Goal: Information Seeking & Learning: Learn about a topic

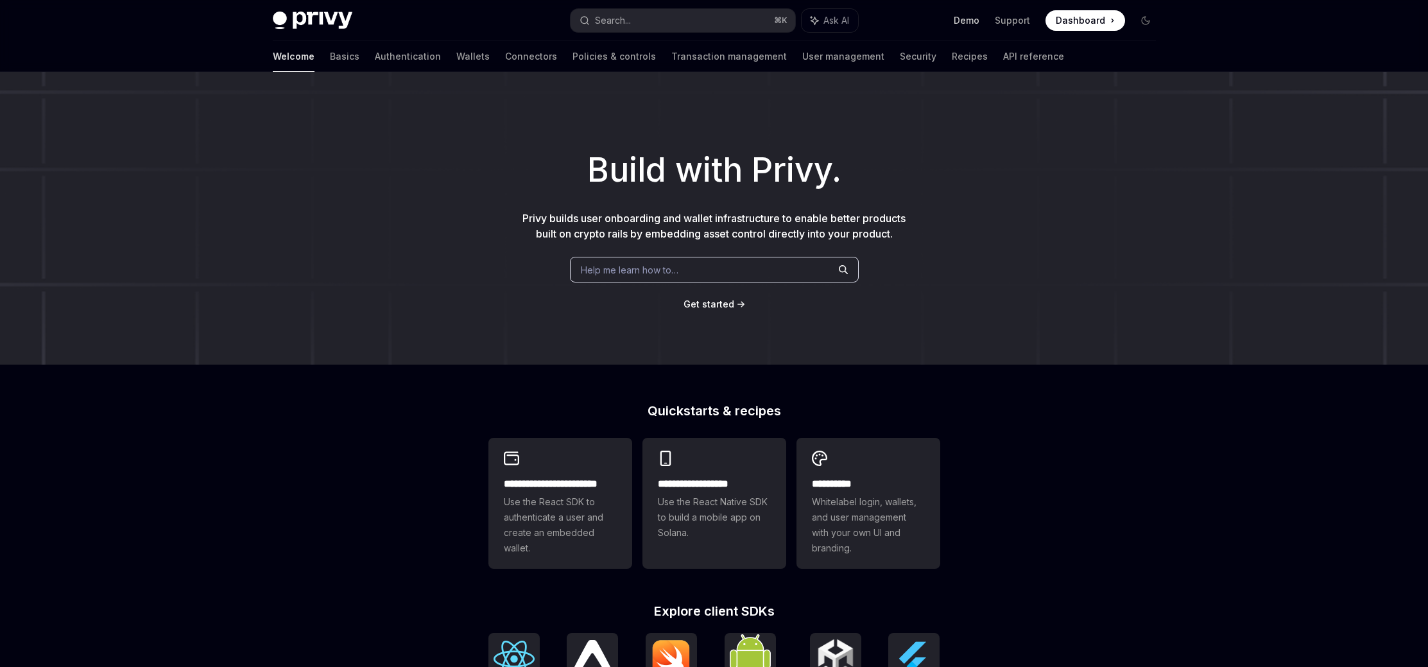
click at [975, 24] on link "Demo" at bounding box center [967, 20] width 26 height 13
click at [456, 60] on link "Wallets" at bounding box center [472, 56] width 33 height 31
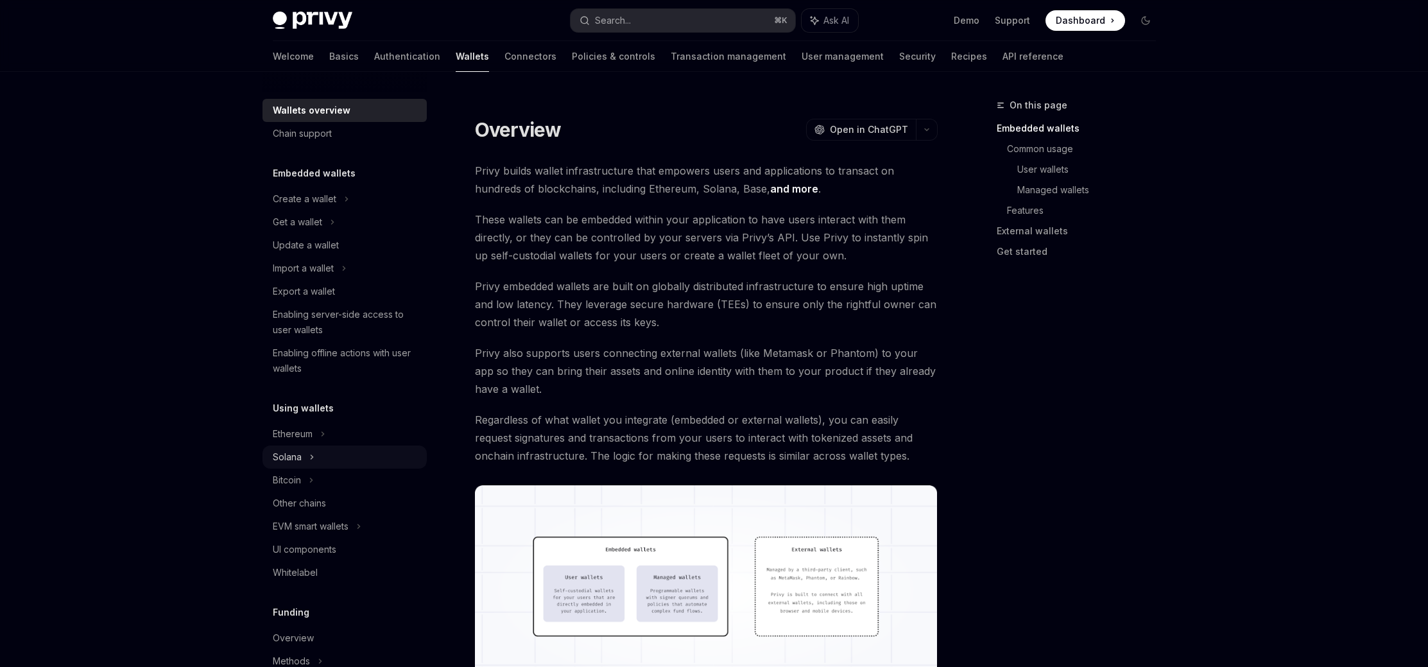
click at [316, 460] on div "Solana" at bounding box center [345, 456] width 164 height 23
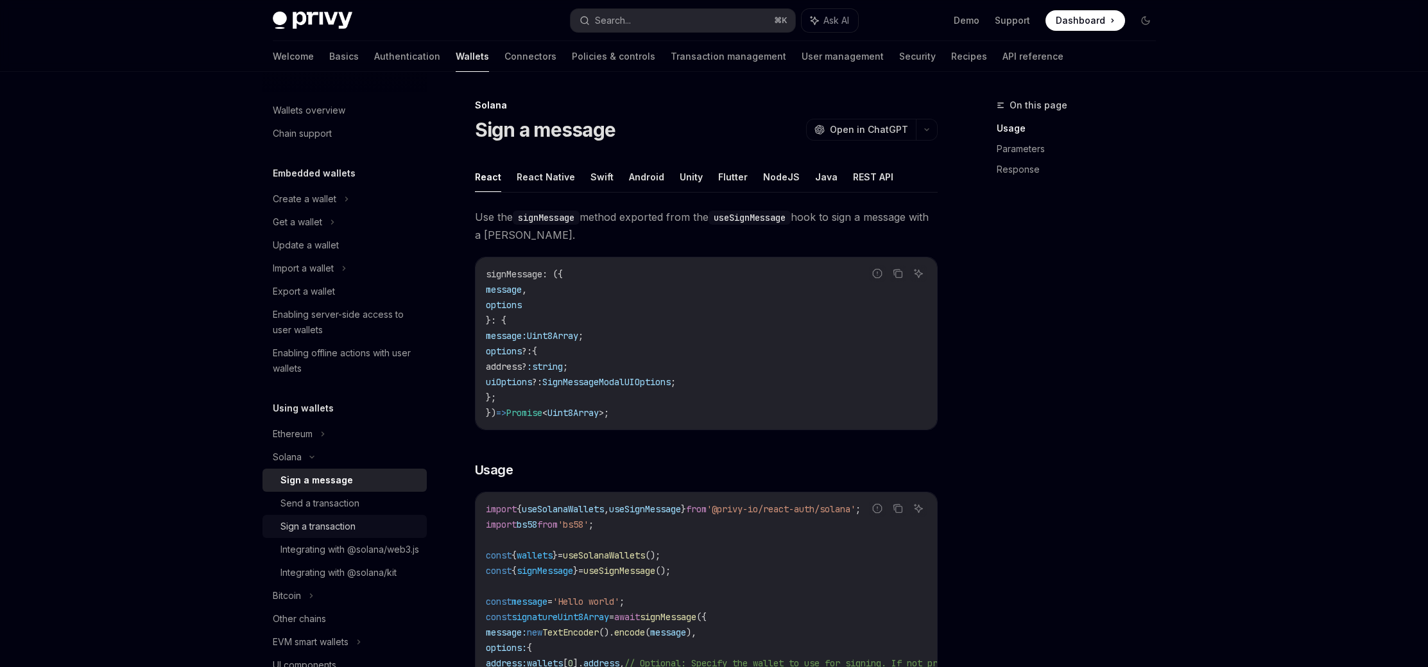
click at [332, 532] on div "Sign a transaction" at bounding box center [318, 526] width 75 height 15
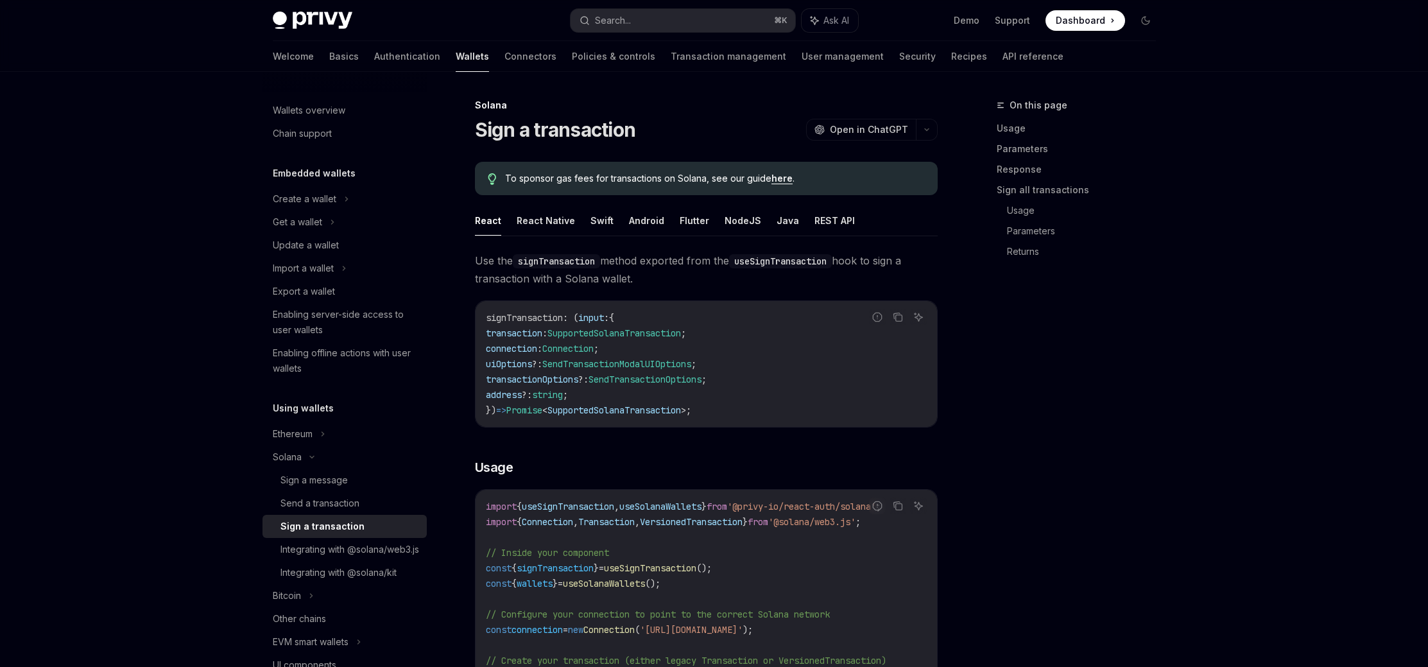
type textarea "*"
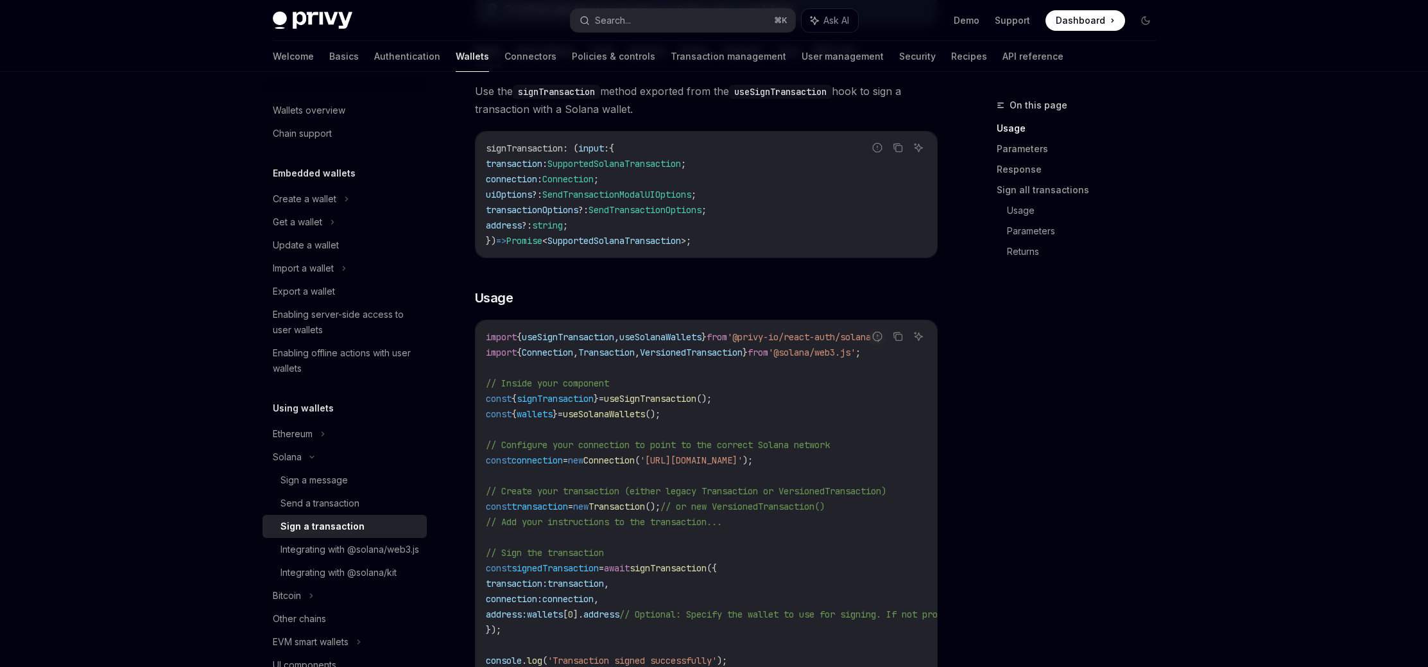
scroll to position [174, 0]
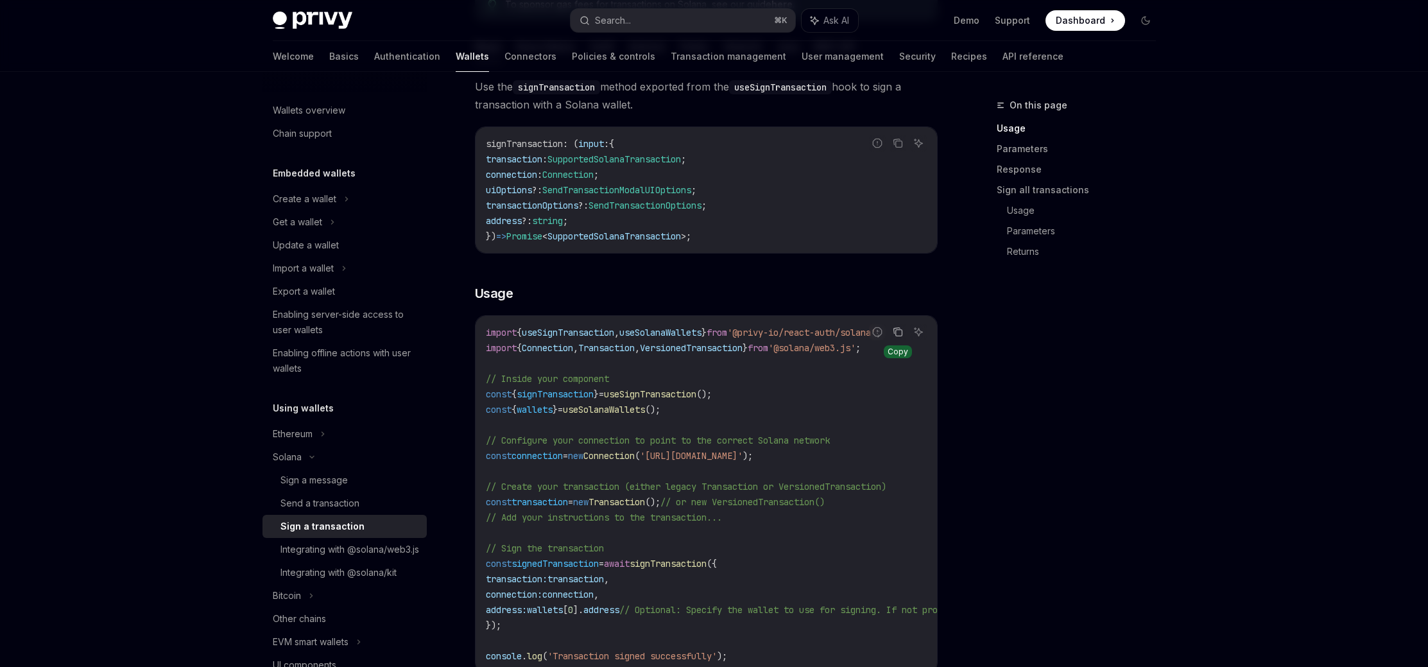
click at [901, 333] on icon "Copy the contents from the code block" at bounding box center [898, 333] width 6 height 6
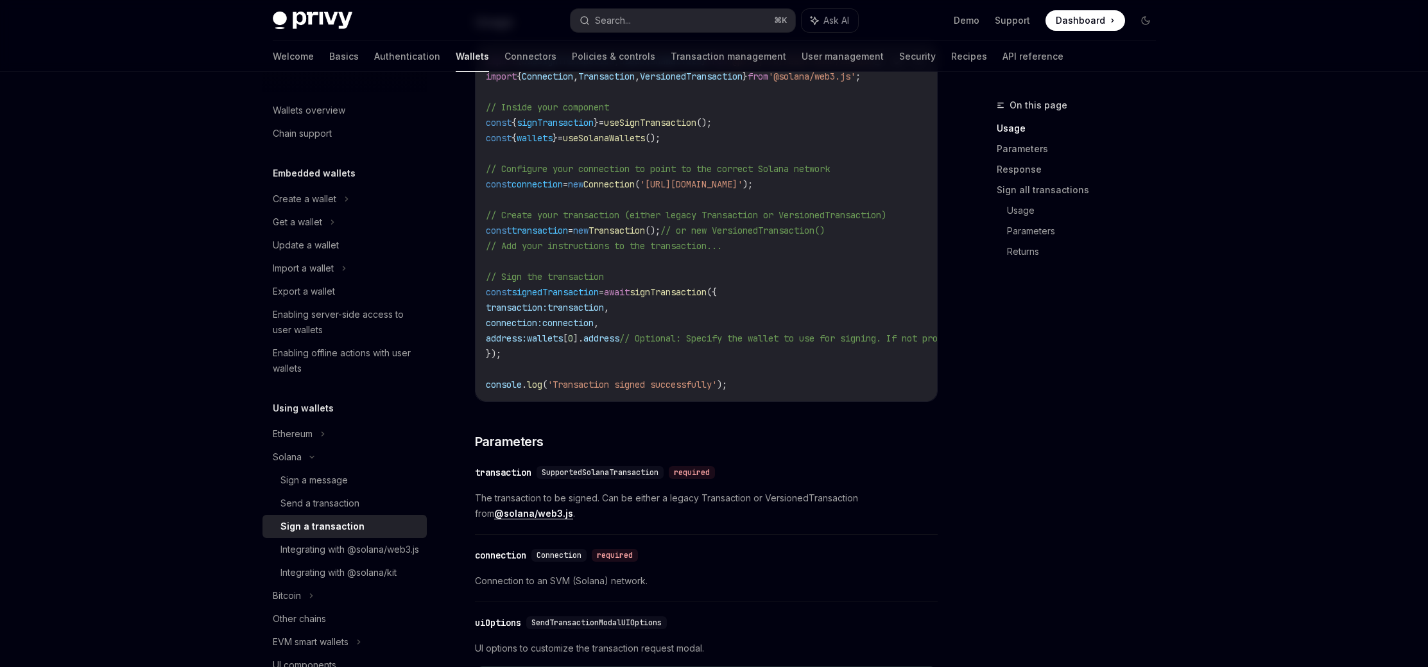
scroll to position [449, 0]
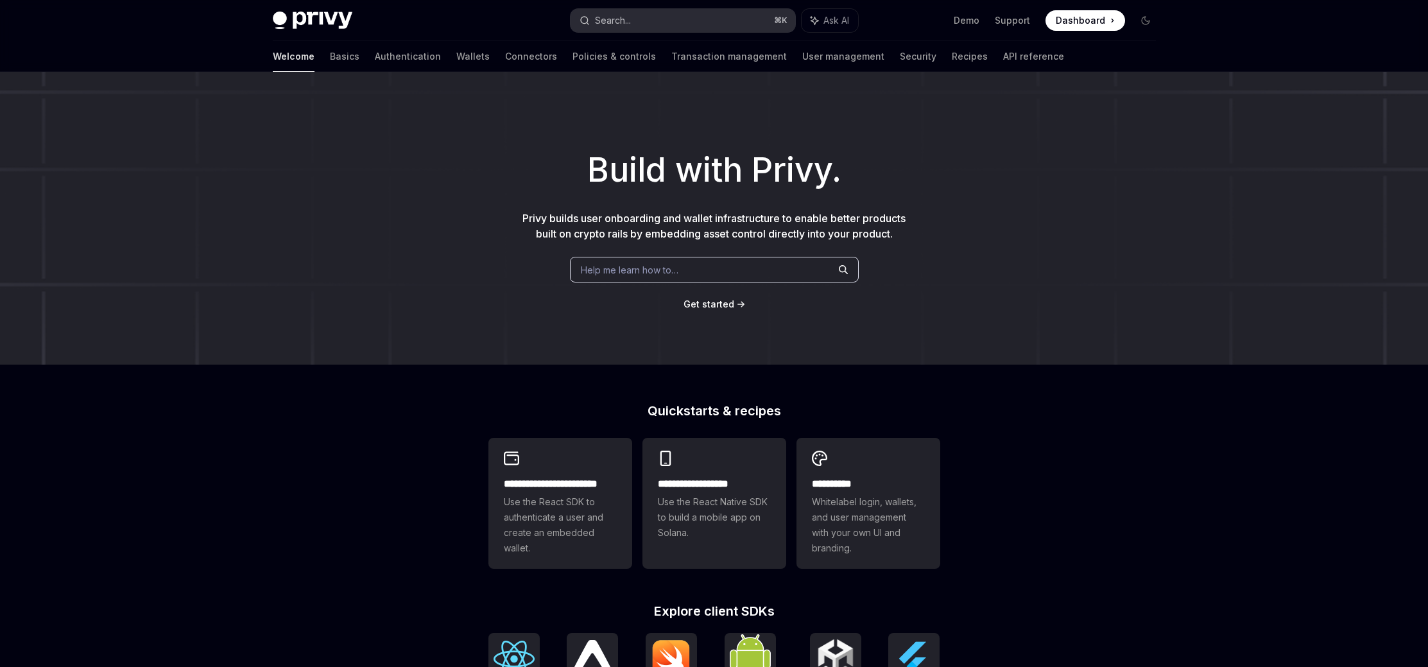
click at [740, 21] on button "Search... ⌘ K" at bounding box center [683, 20] width 225 height 23
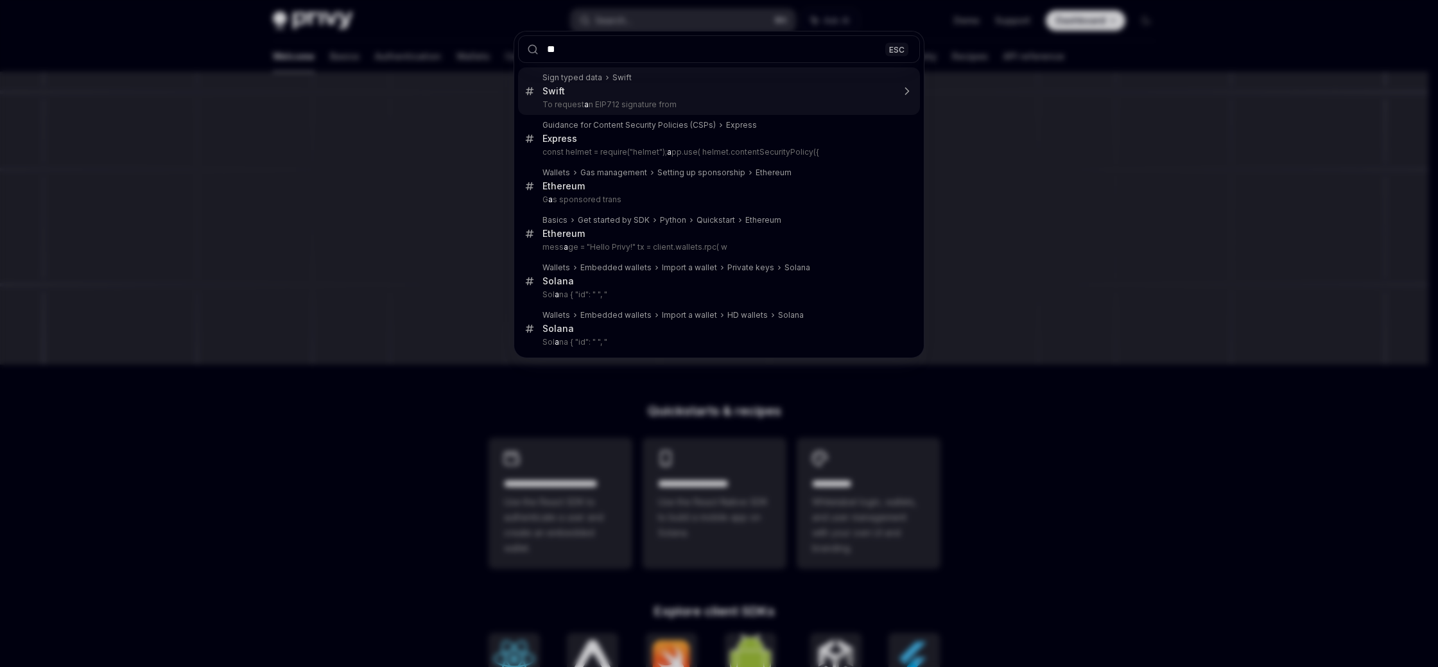
type input "***"
type textarea "*"
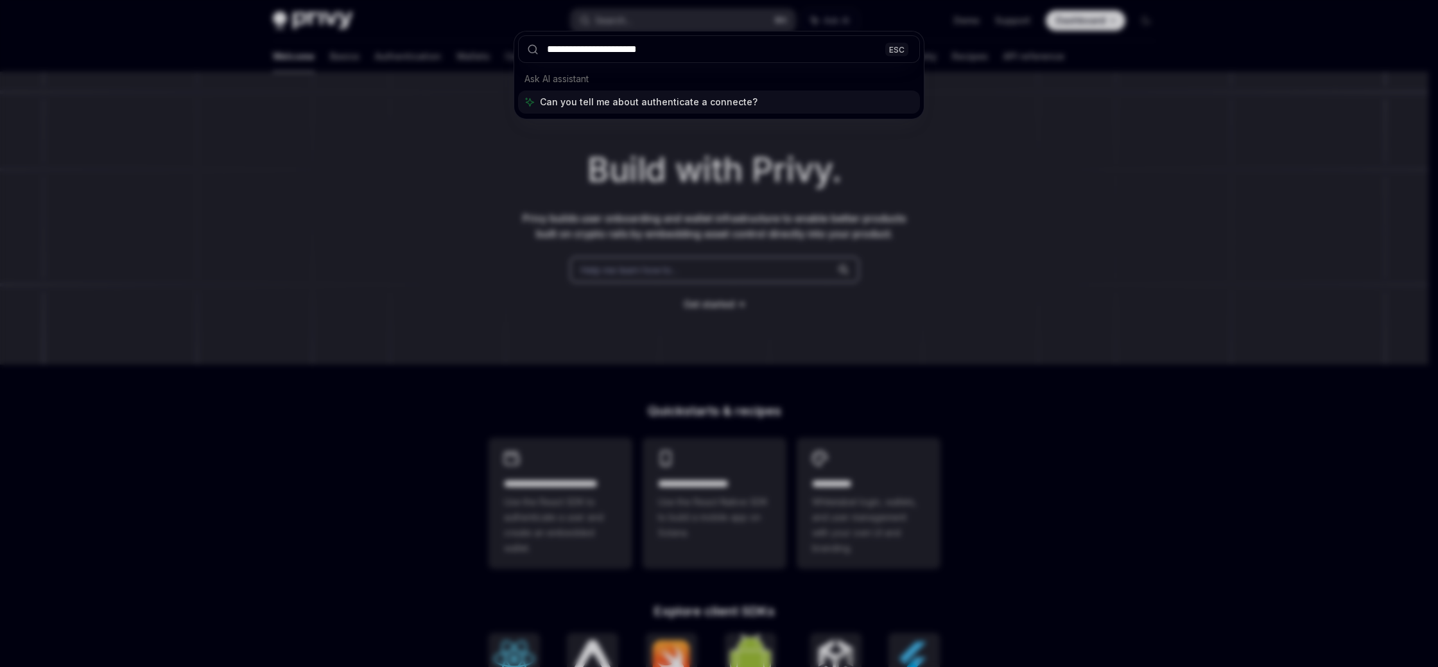
type input "**********"
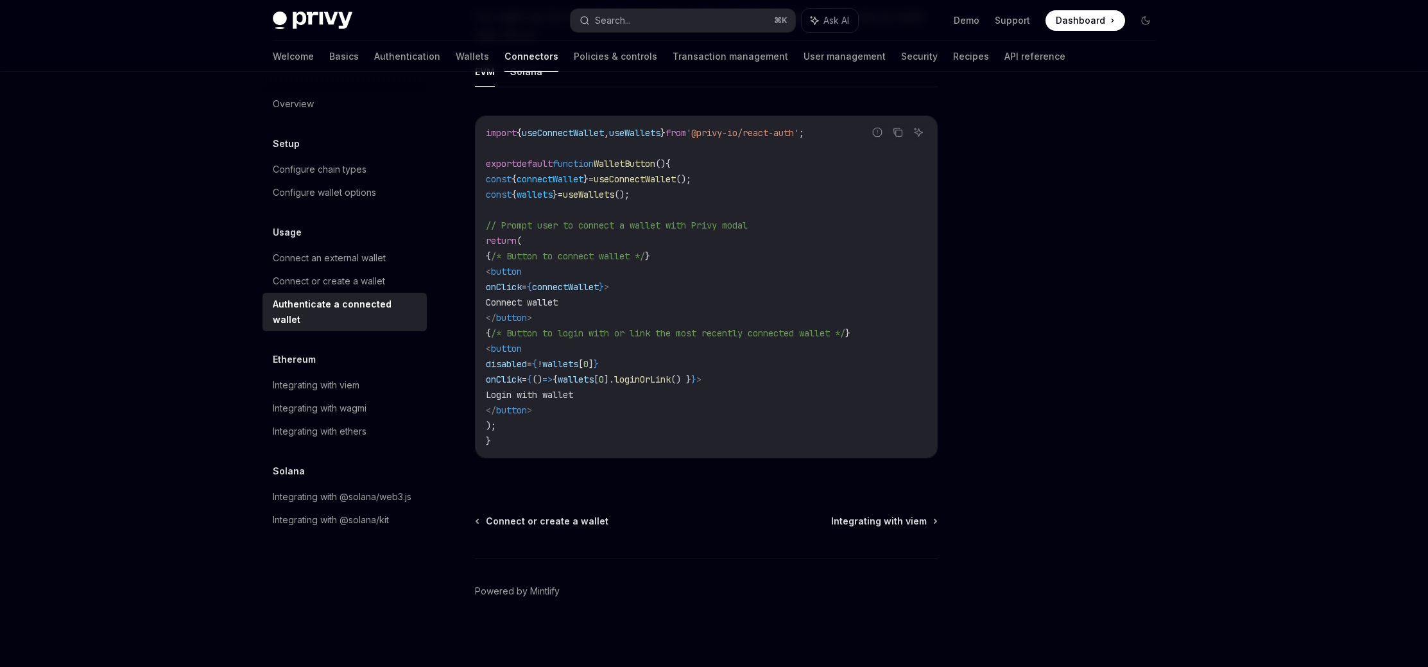
scroll to position [689, 0]
click at [360, 489] on div "Integrating with @solana/web3.js" at bounding box center [342, 496] width 139 height 15
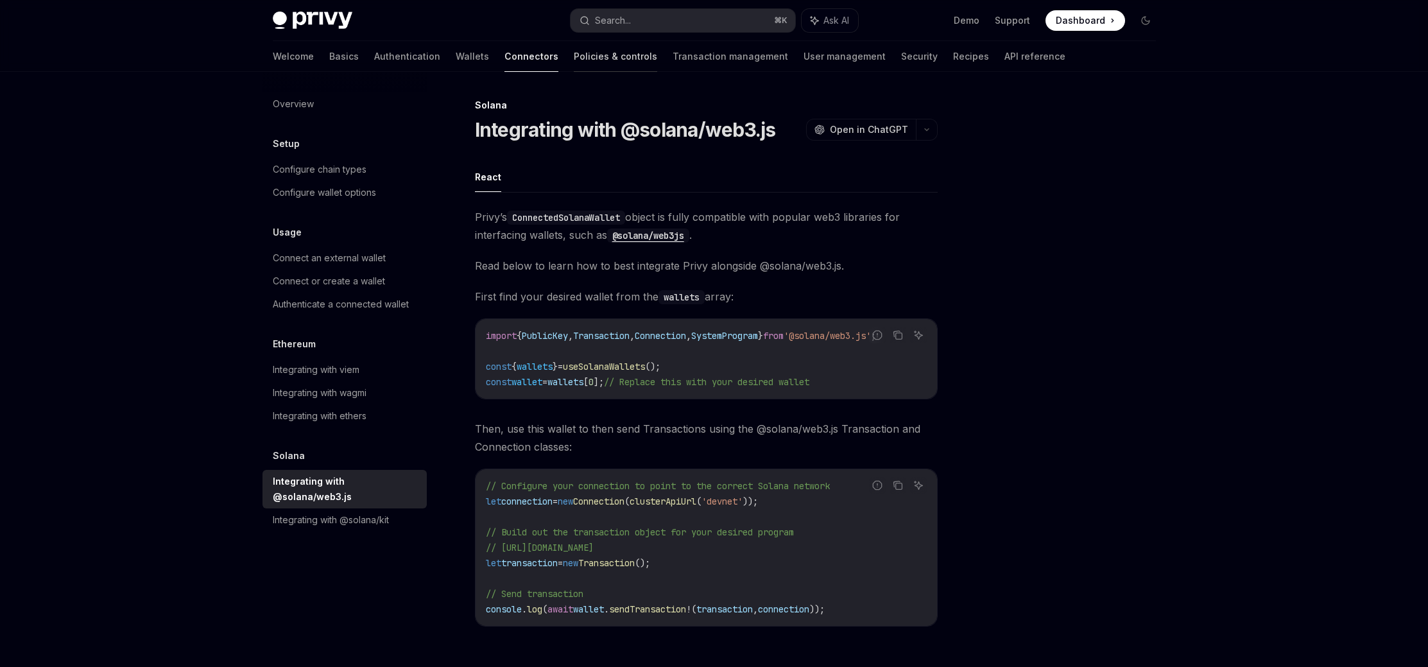
click at [580, 56] on link "Policies & controls" at bounding box center [615, 56] width 83 height 31
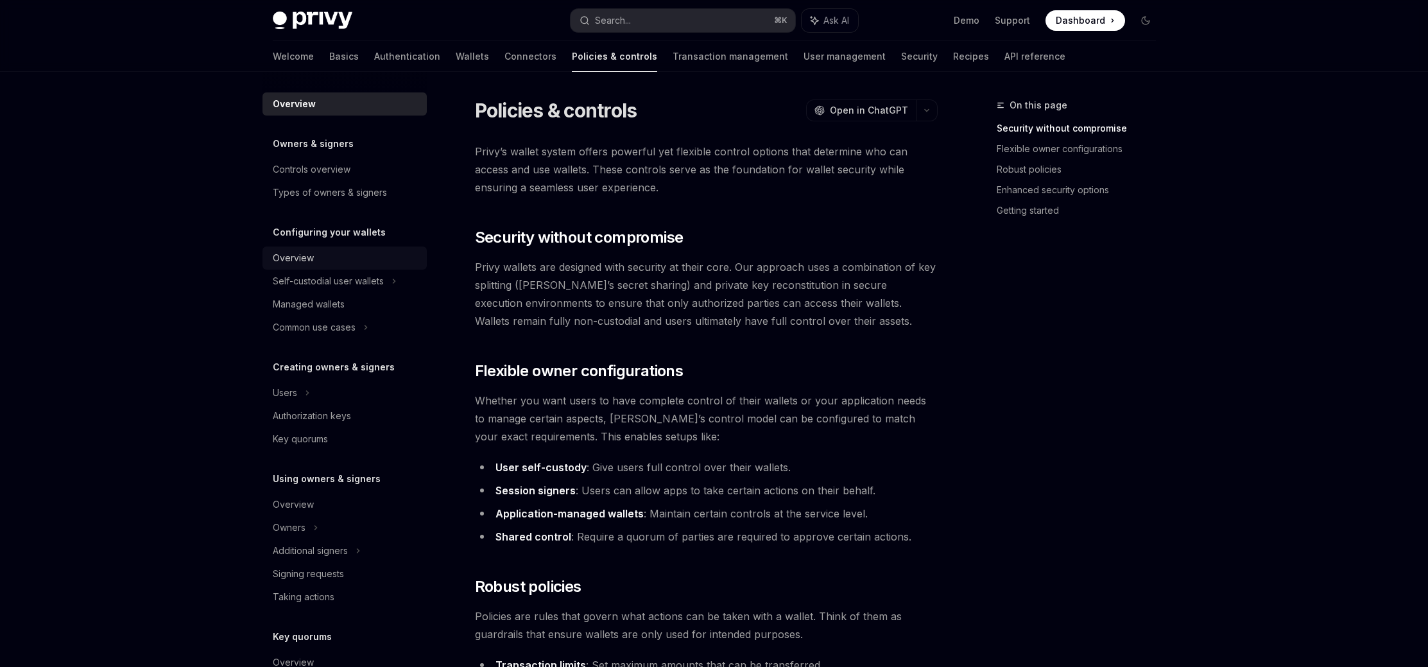
click at [326, 257] on div "Overview" at bounding box center [346, 257] width 146 height 15
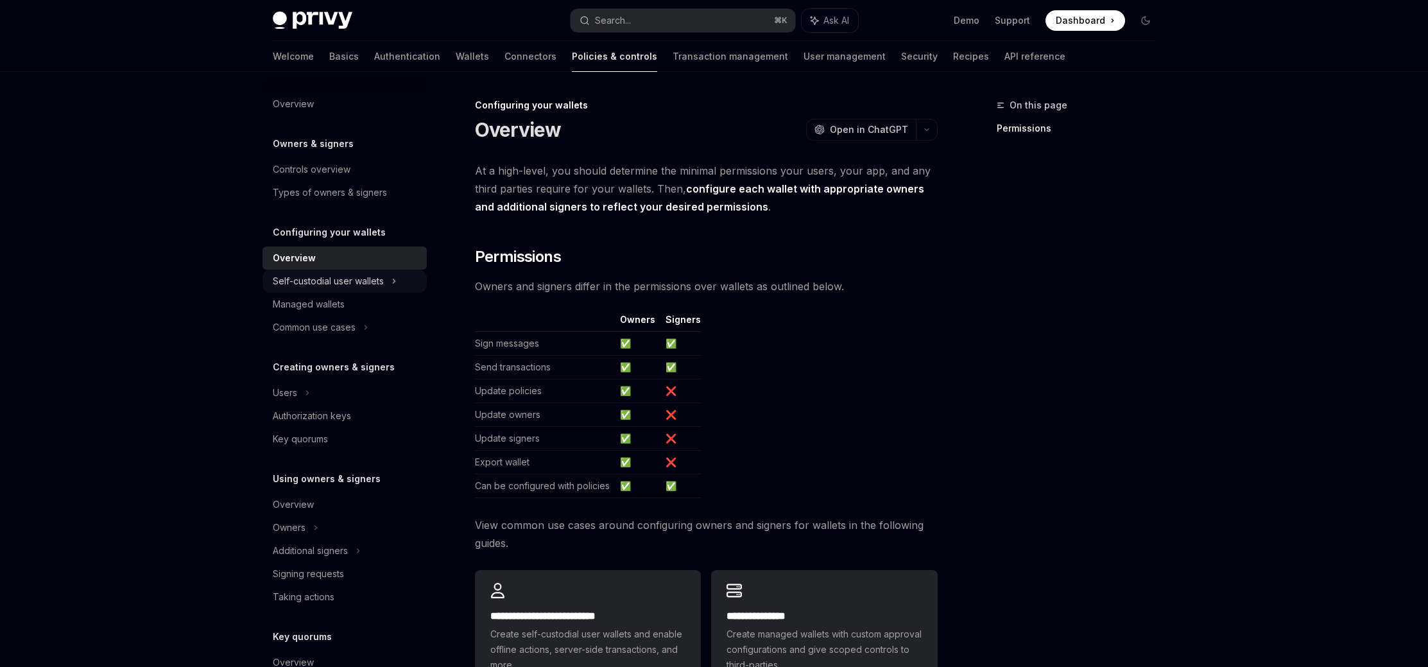
click at [345, 281] on div "Self-custodial user wallets" at bounding box center [328, 280] width 111 height 15
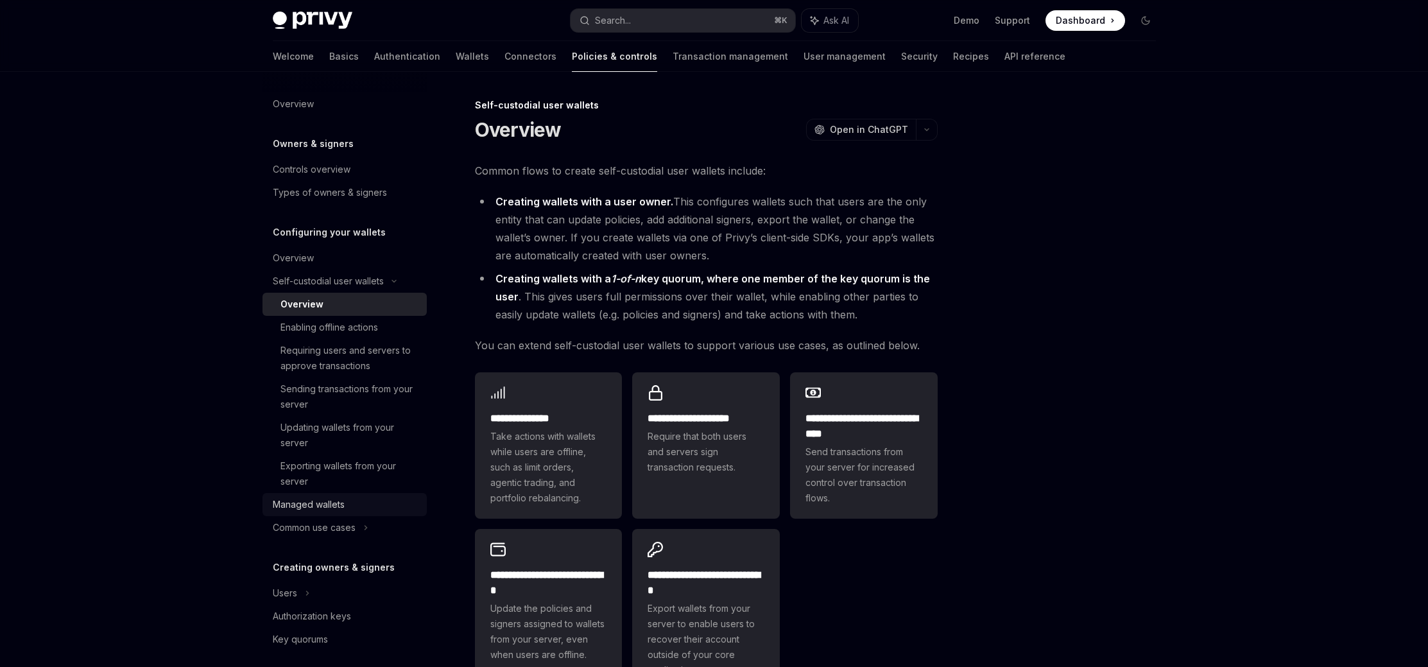
click at [340, 507] on div "Managed wallets" at bounding box center [309, 504] width 72 height 15
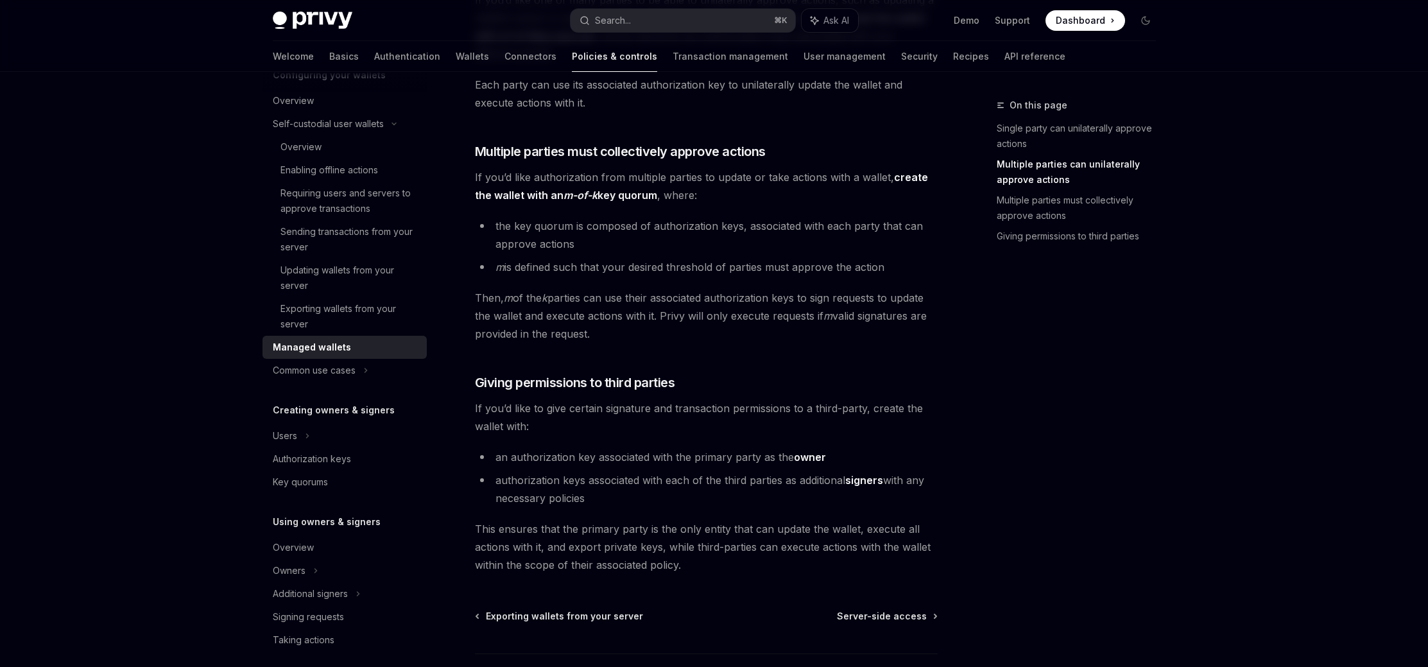
scroll to position [162, 0]
click at [315, 431] on div "Users" at bounding box center [345, 431] width 164 height 23
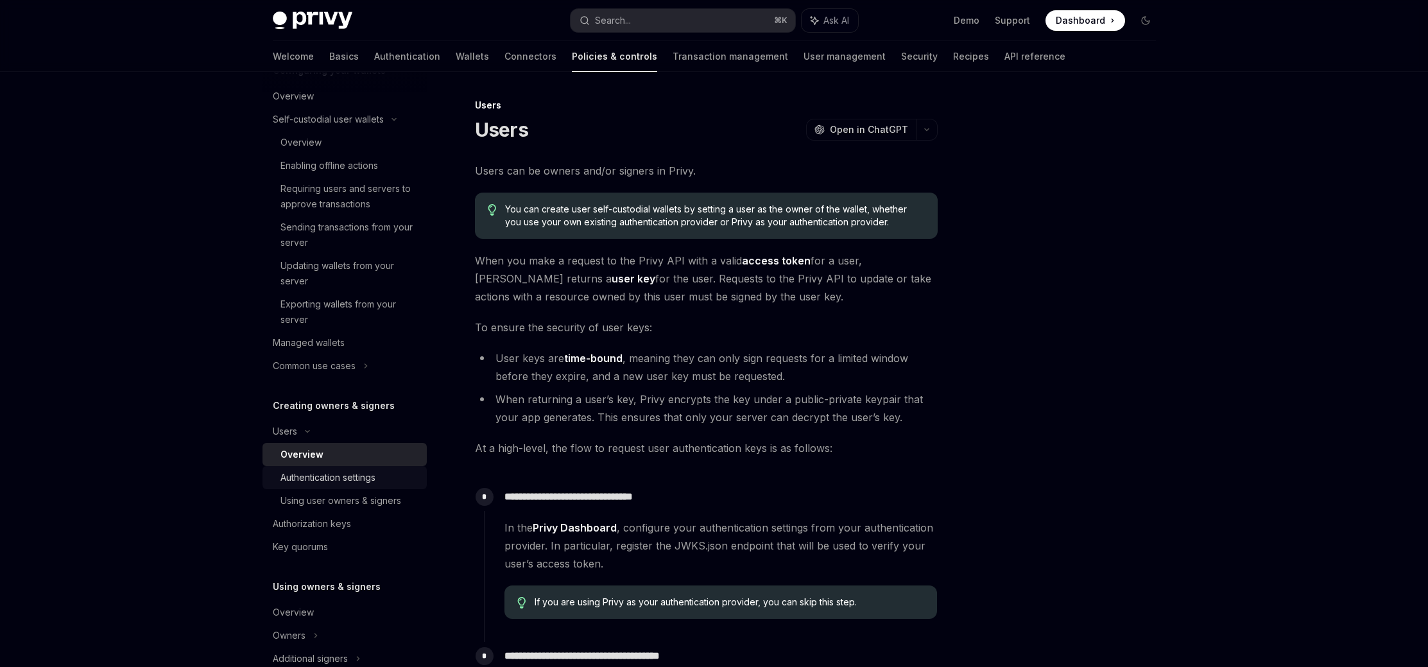
click at [351, 478] on div "Authentication settings" at bounding box center [328, 477] width 95 height 15
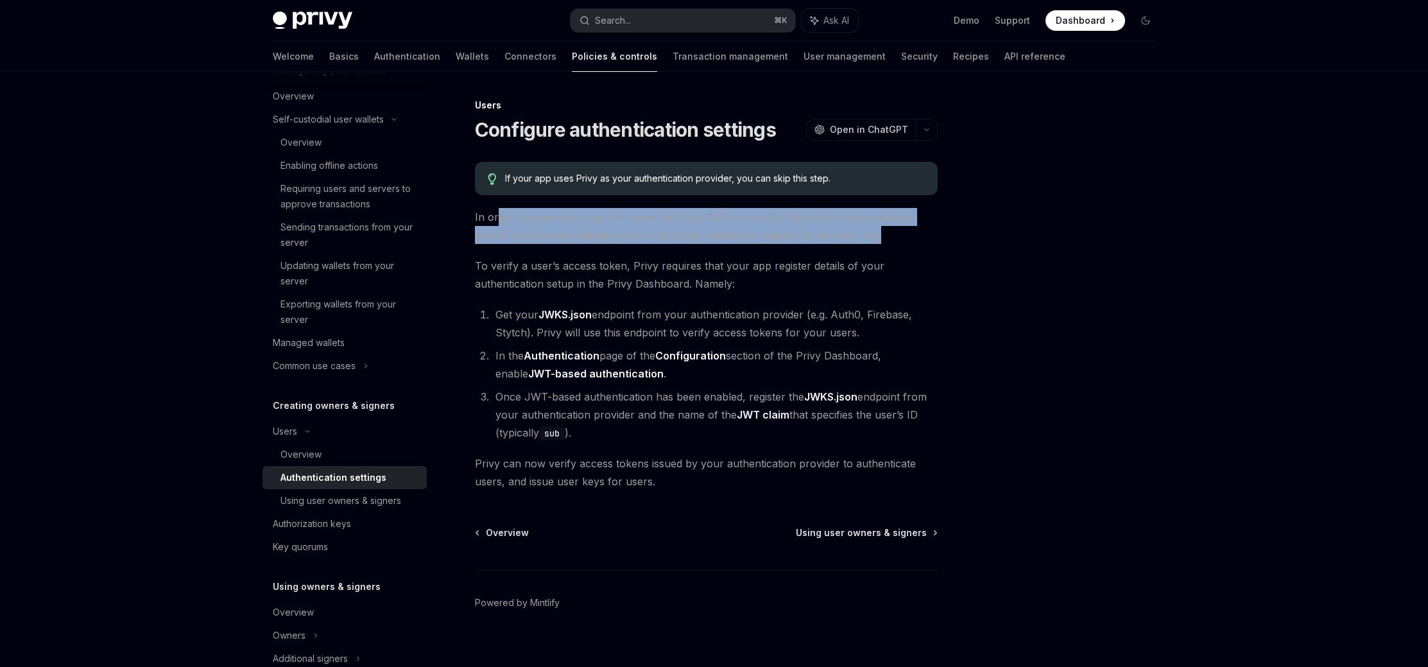
drag, startPoint x: 499, startPoint y: 215, endPoint x: 894, endPoint y: 231, distance: 395.1
click at [894, 231] on span "In order to issue user keys for users, the Privy API must verify the user’s acc…" at bounding box center [706, 226] width 463 height 36
click at [903, 237] on span "In order to issue user keys for users, the Privy API must verify the user’s acc…" at bounding box center [706, 226] width 463 height 36
drag, startPoint x: 773, startPoint y: 221, endPoint x: 521, endPoint y: 224, distance: 252.3
click at [517, 220] on span "In order to issue user keys for users, the Privy API must verify the user’s acc…" at bounding box center [706, 226] width 463 height 36
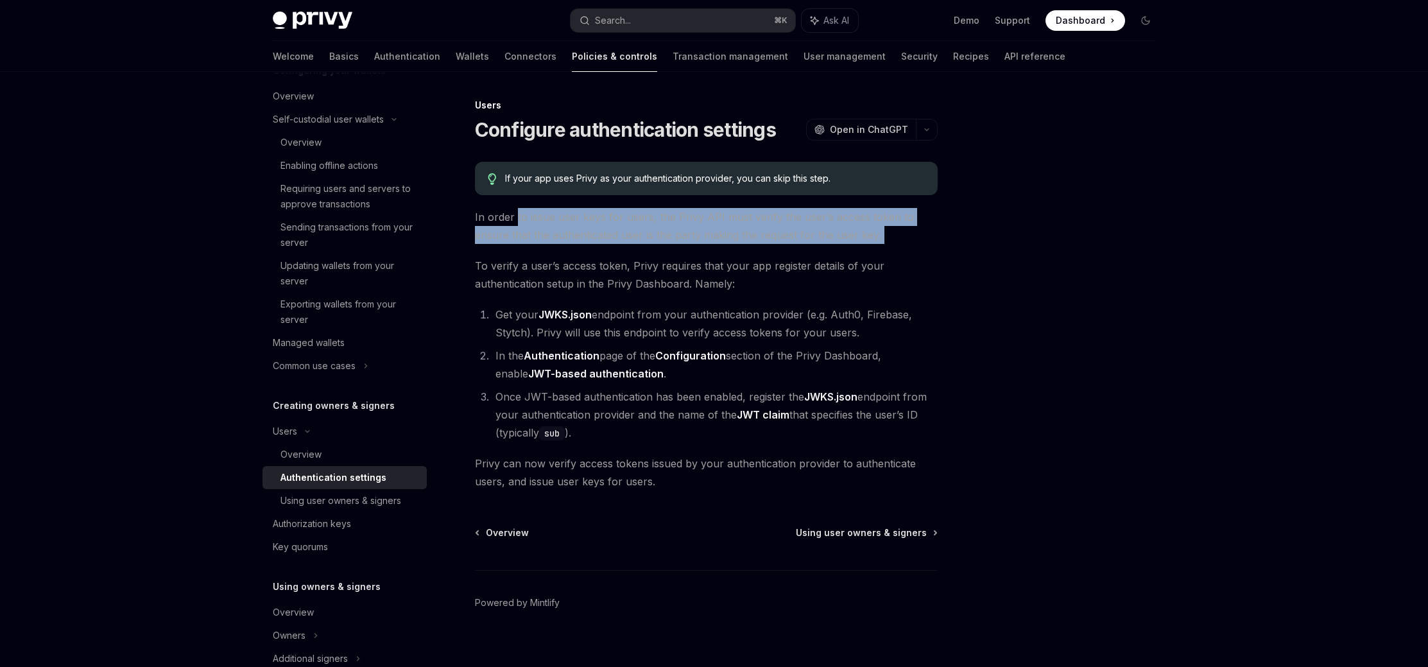
click at [531, 237] on span "In order to issue user keys for users, the Privy API must verify the user’s acc…" at bounding box center [706, 226] width 463 height 36
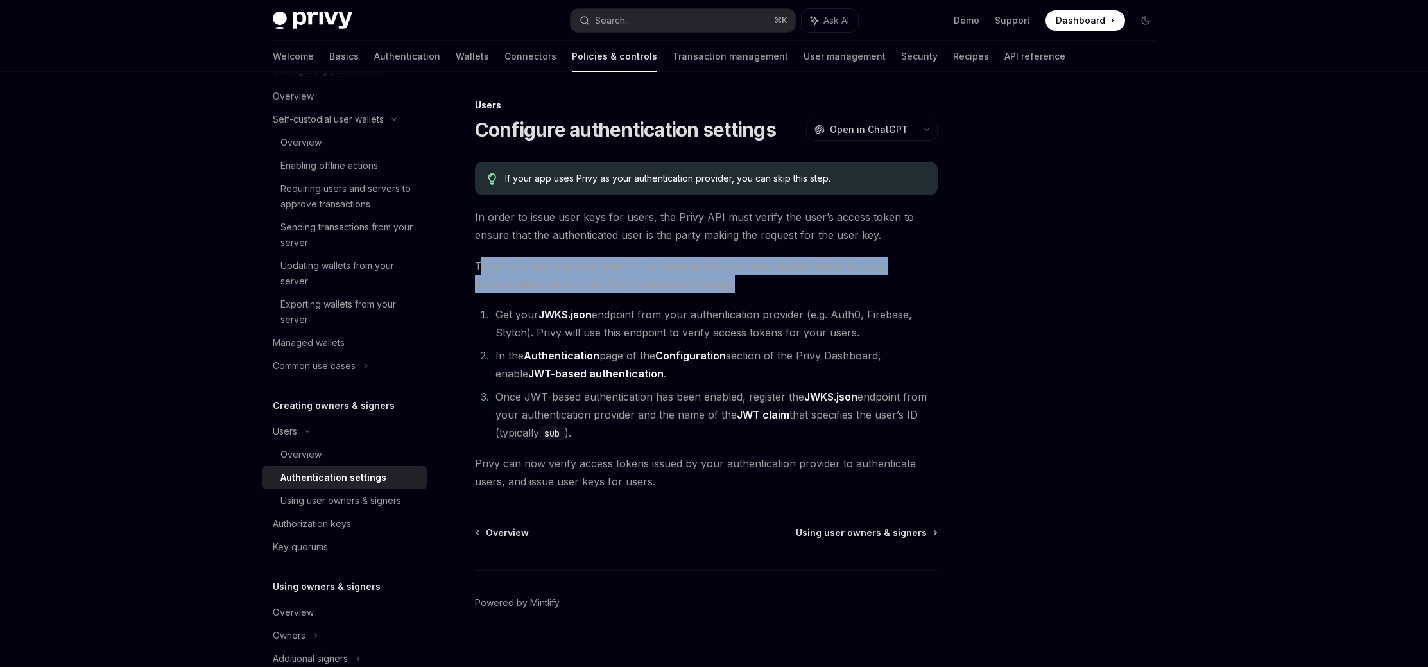
drag, startPoint x: 479, startPoint y: 261, endPoint x: 776, endPoint y: 279, distance: 297.1
click at [772, 280] on span "To verify a user’s access token, Privy requires that your app register details …" at bounding box center [706, 275] width 463 height 36
click at [781, 277] on span "To verify a user’s access token, Privy requires that your app register details …" at bounding box center [706, 275] width 463 height 36
drag, startPoint x: 799, startPoint y: 281, endPoint x: 498, endPoint y: 272, distance: 300.5
click at [500, 272] on span "To verify a user’s access token, Privy requires that your app register details …" at bounding box center [706, 275] width 463 height 36
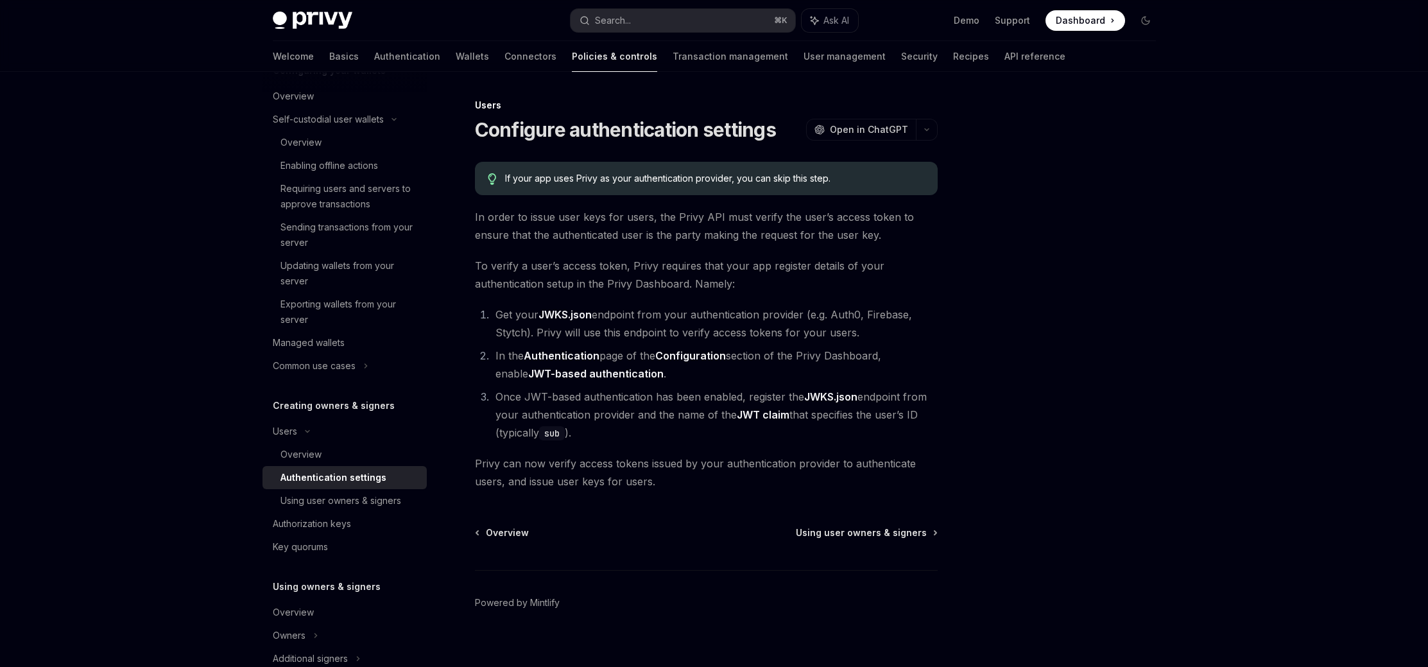
click at [498, 272] on span "To verify a user’s access token, Privy requires that your app register details …" at bounding box center [706, 275] width 463 height 36
click at [338, 509] on link "Using user owners & signers" at bounding box center [345, 500] width 164 height 23
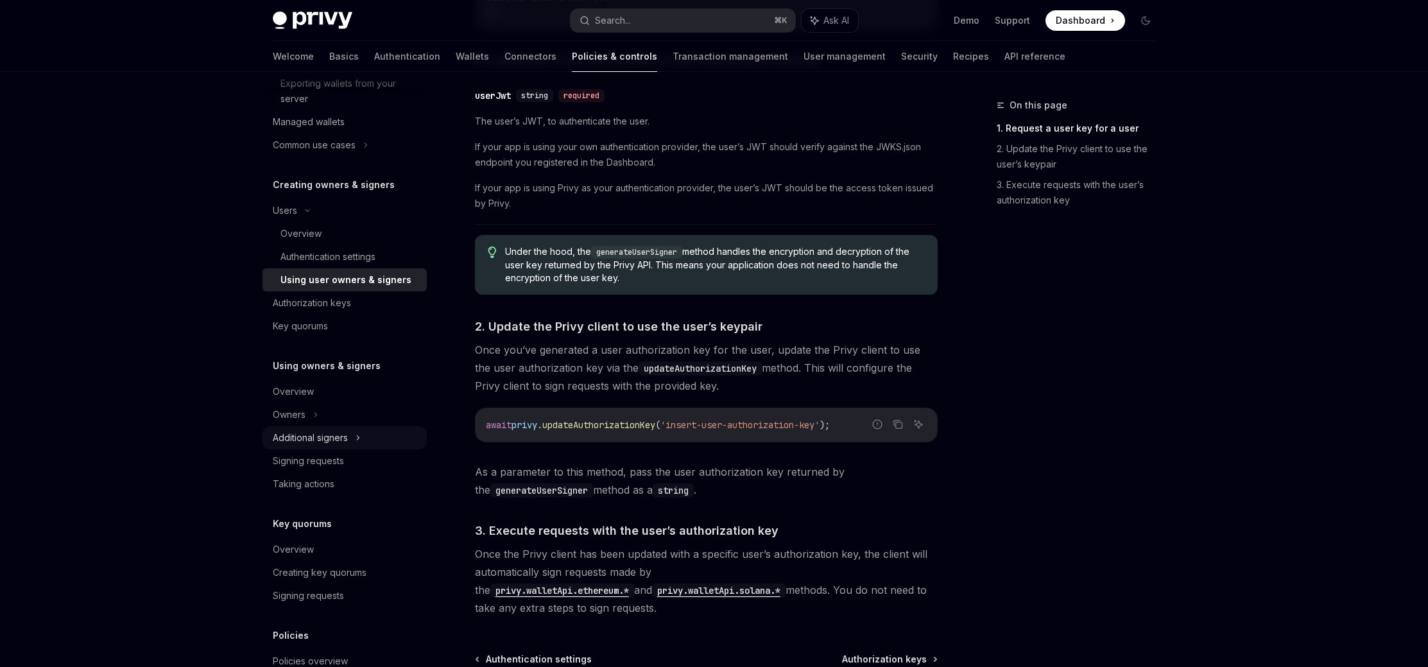
scroll to position [387, 0]
click at [315, 413] on icon at bounding box center [315, 409] width 5 height 15
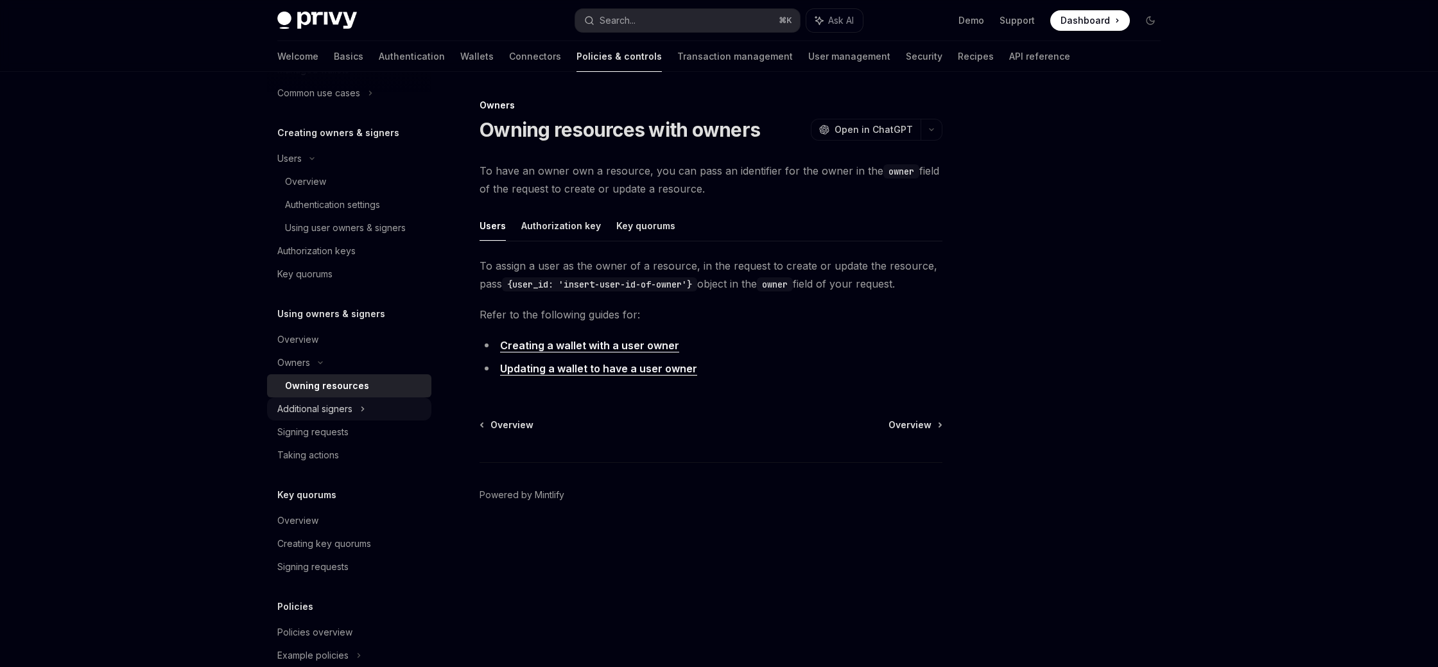
scroll to position [441, 0]
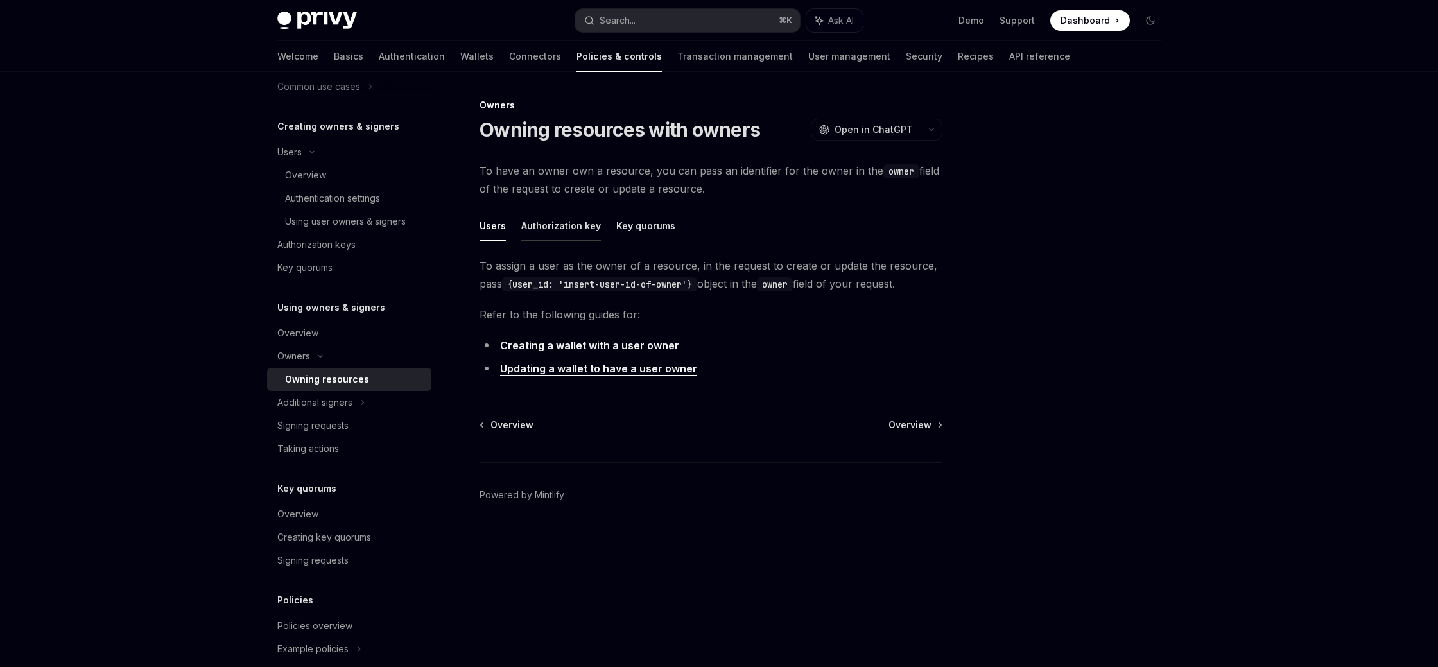
click at [558, 236] on button "Authorization key" at bounding box center [561, 226] width 80 height 30
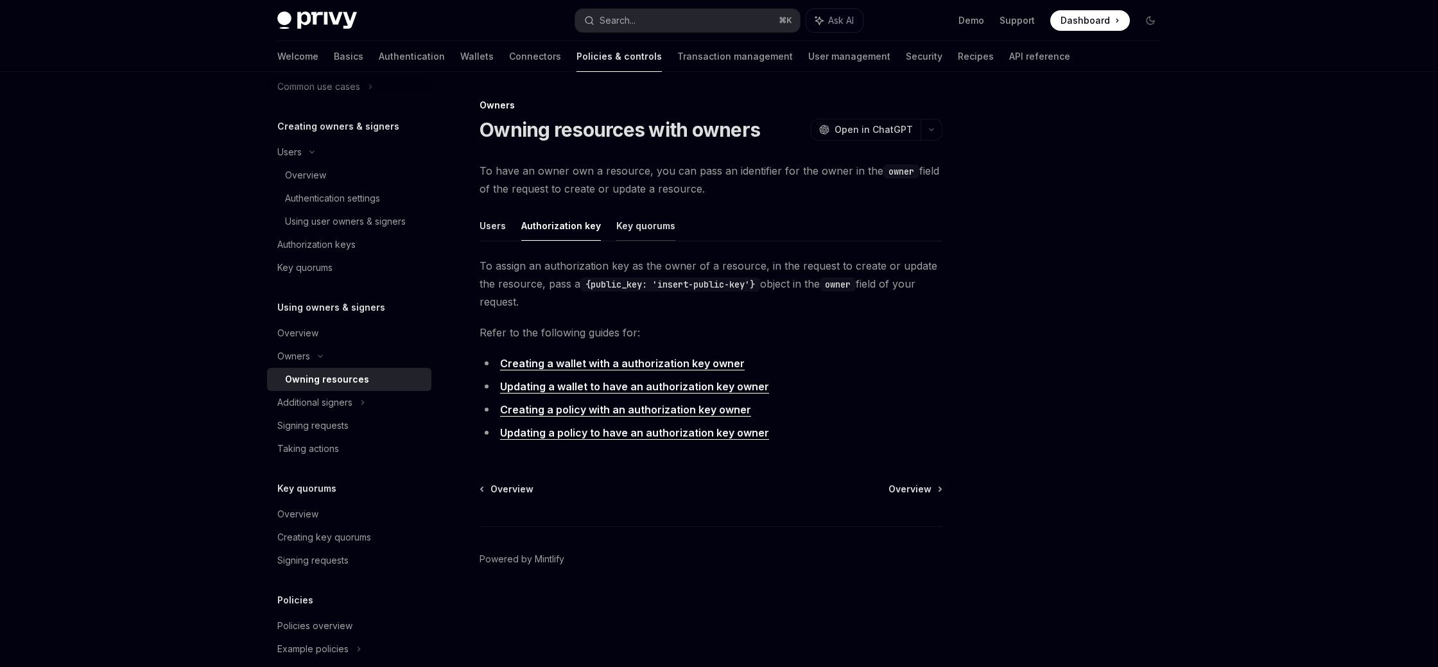
click at [656, 229] on button "Key quorums" at bounding box center [645, 226] width 59 height 30
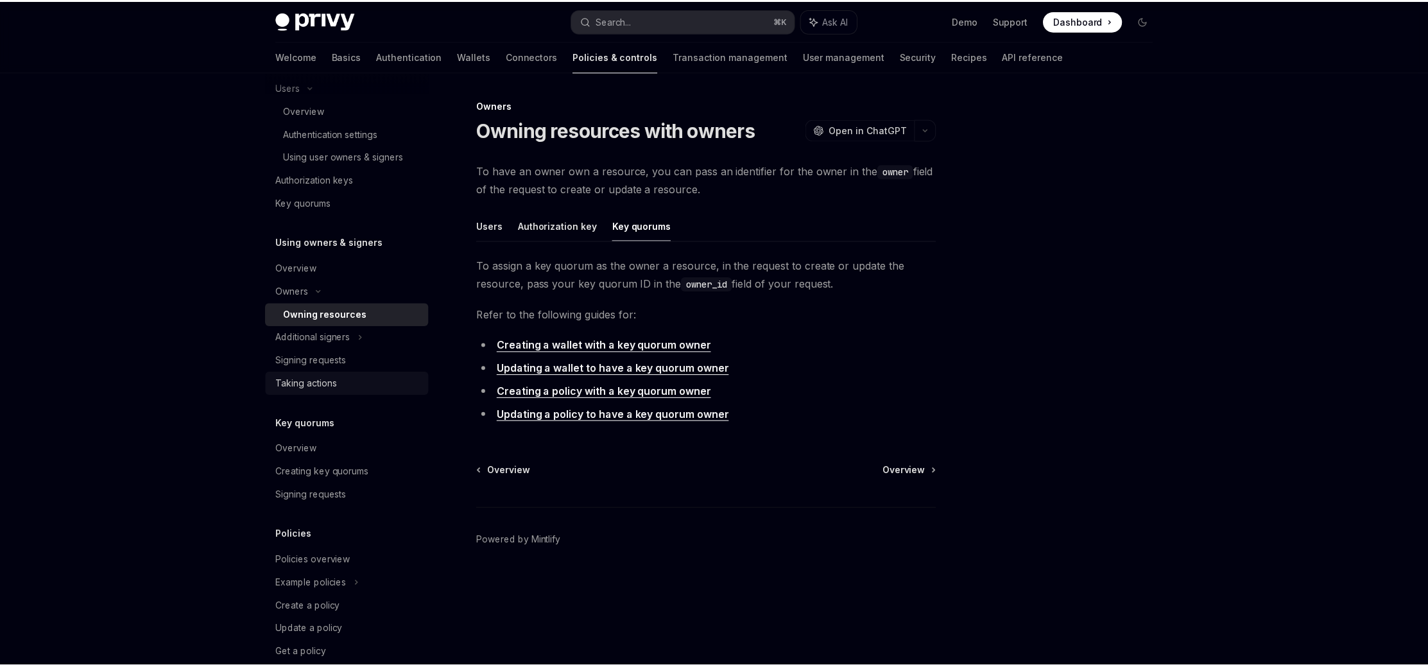
scroll to position [530, 0]
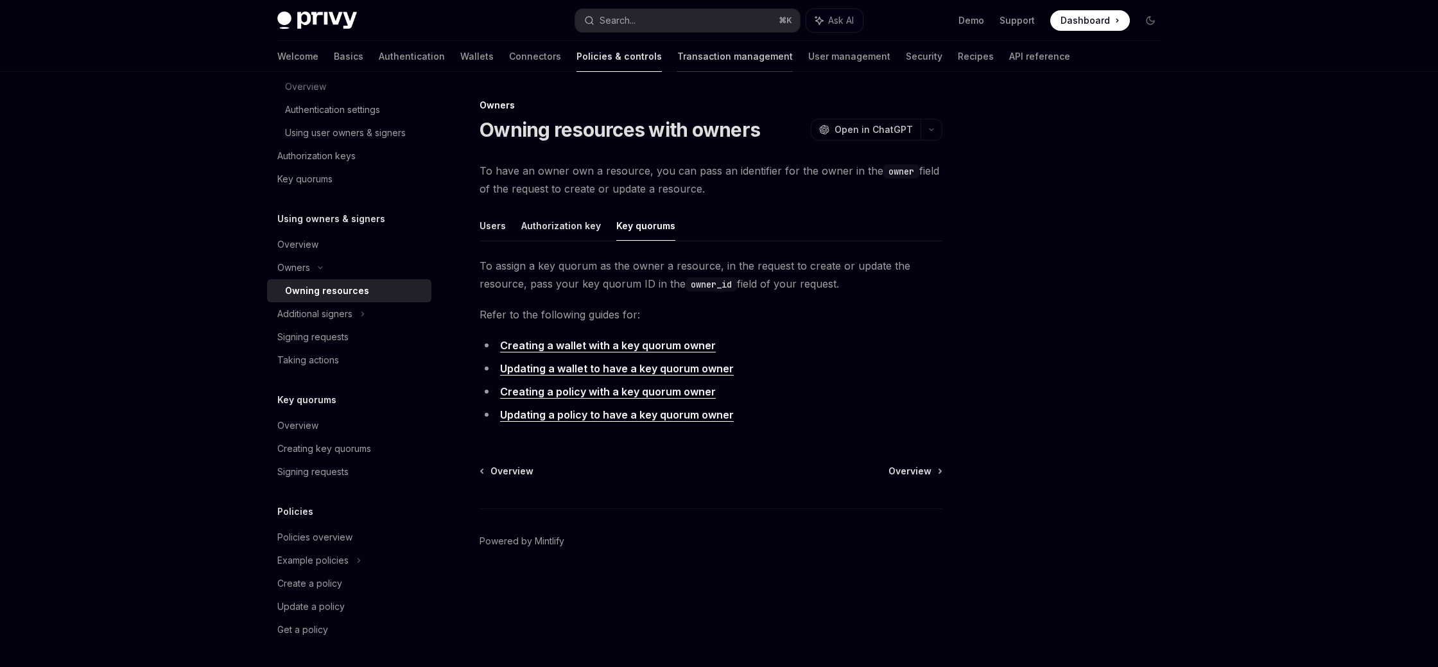
click at [677, 52] on link "Transaction management" at bounding box center [735, 56] width 116 height 31
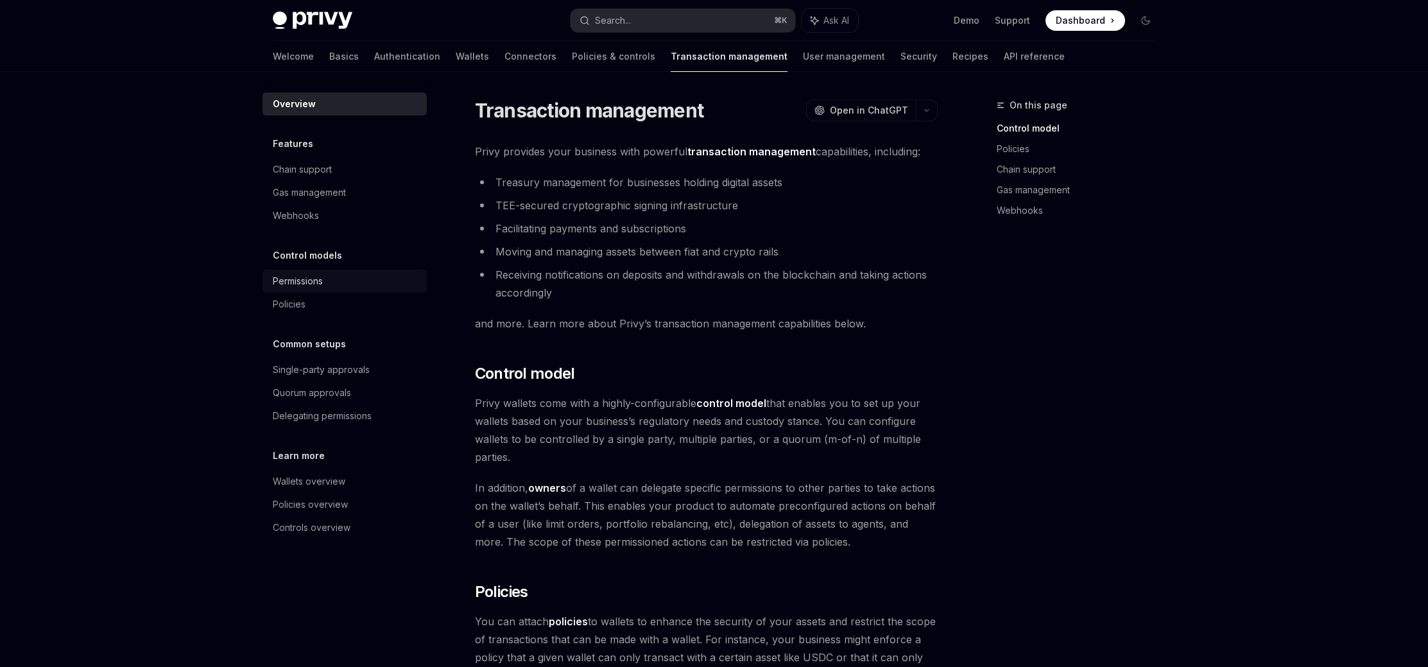
click at [306, 289] on link "Permissions" at bounding box center [345, 281] width 164 height 23
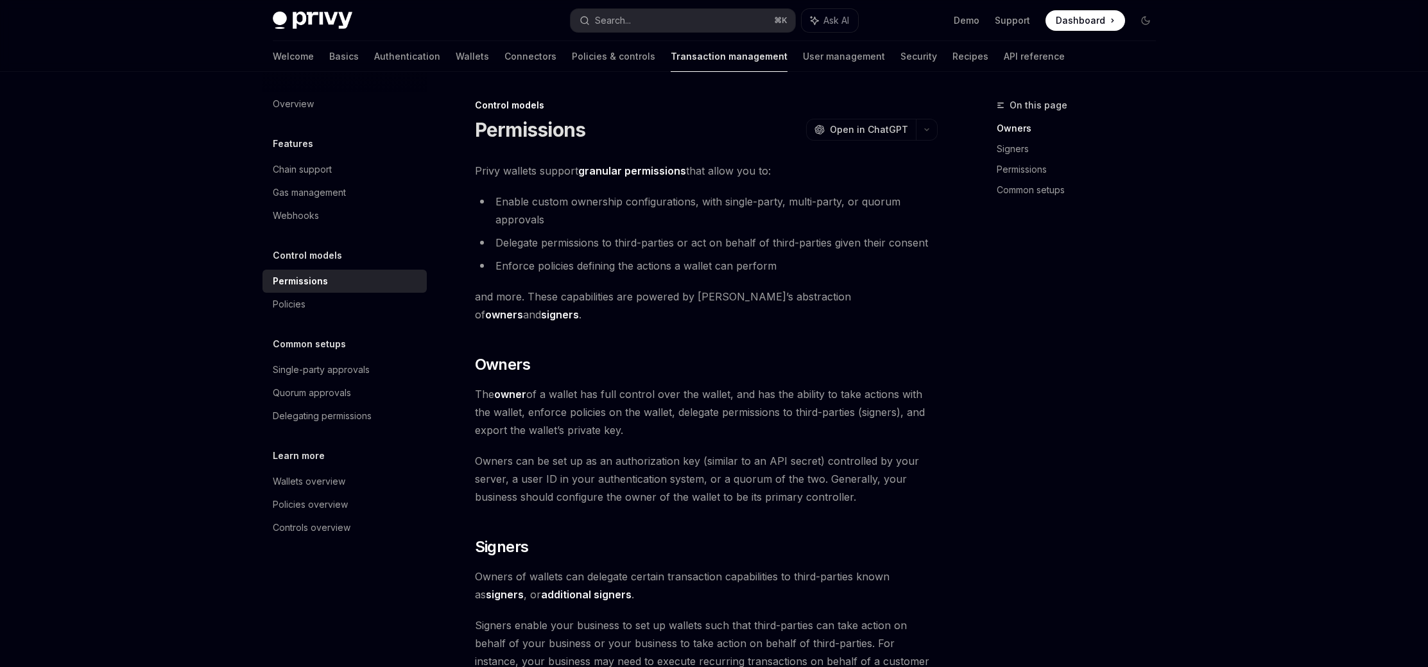
click at [307, 284] on div "Permissions" at bounding box center [300, 280] width 55 height 15
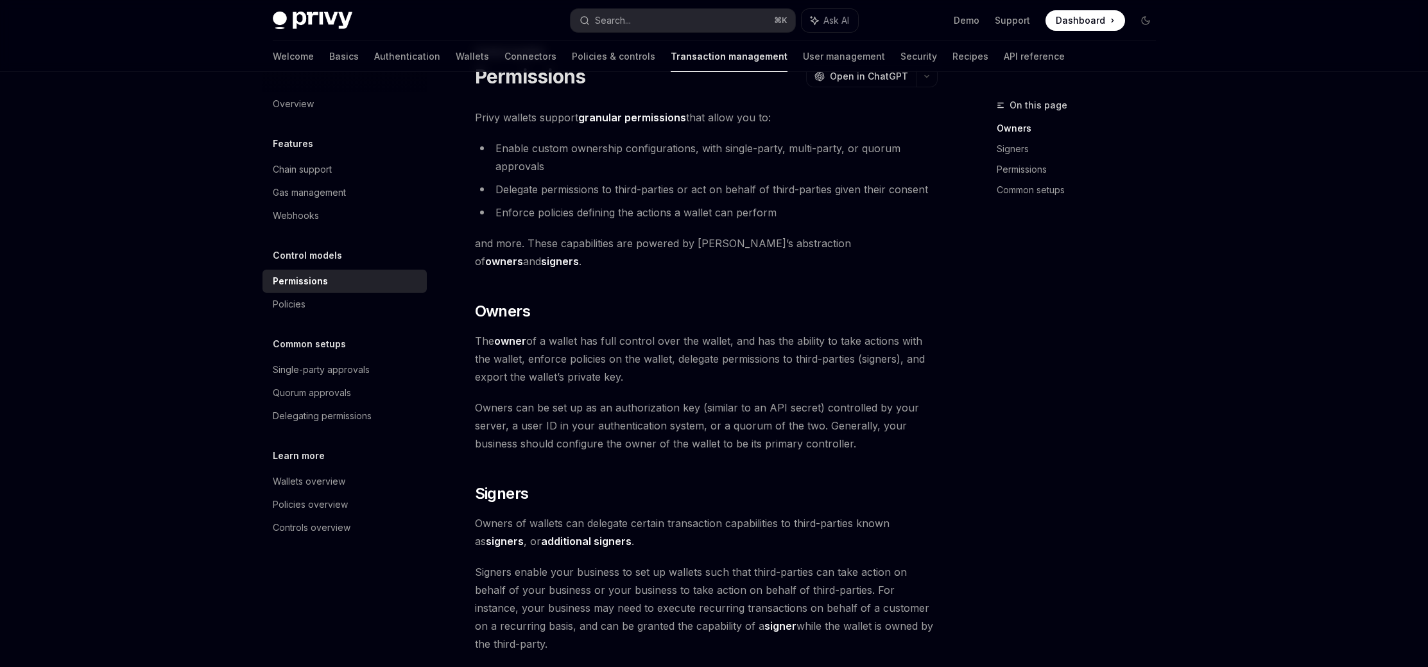
scroll to position [54, 0]
click at [343, 487] on div "Wallets overview" at bounding box center [309, 481] width 73 height 15
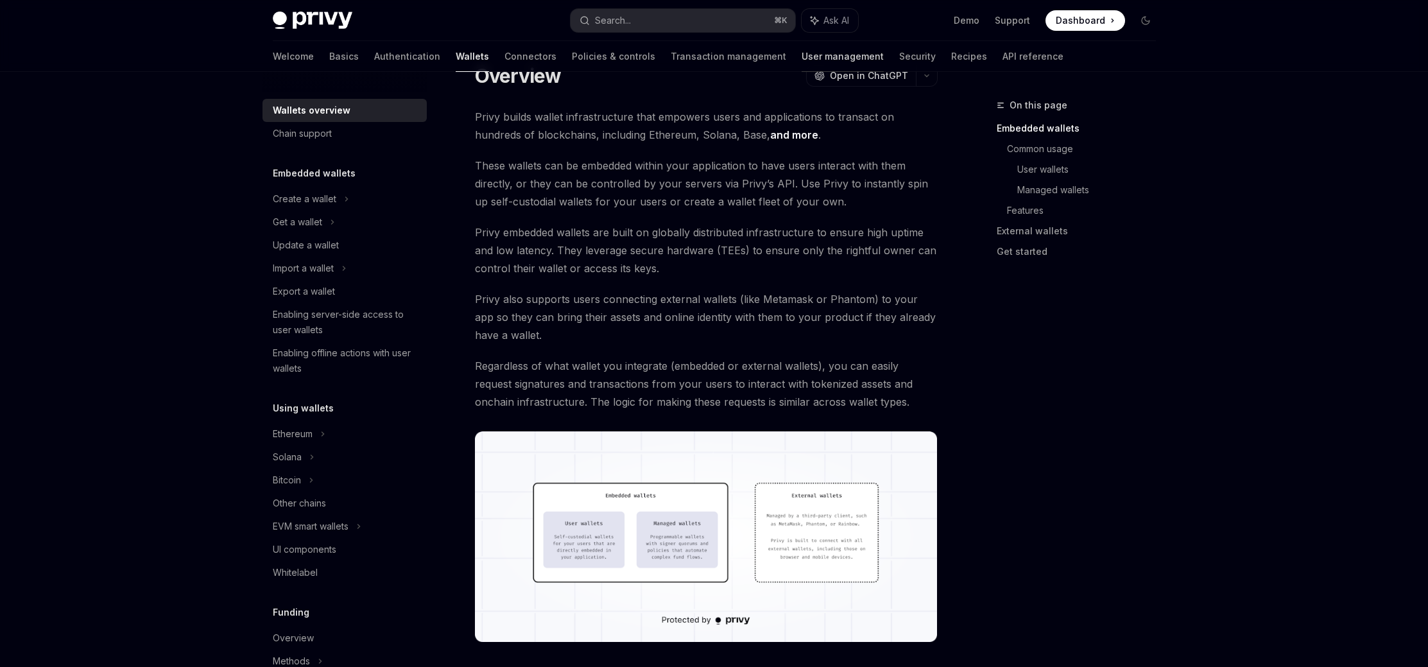
click at [802, 55] on link "User management" at bounding box center [843, 56] width 82 height 31
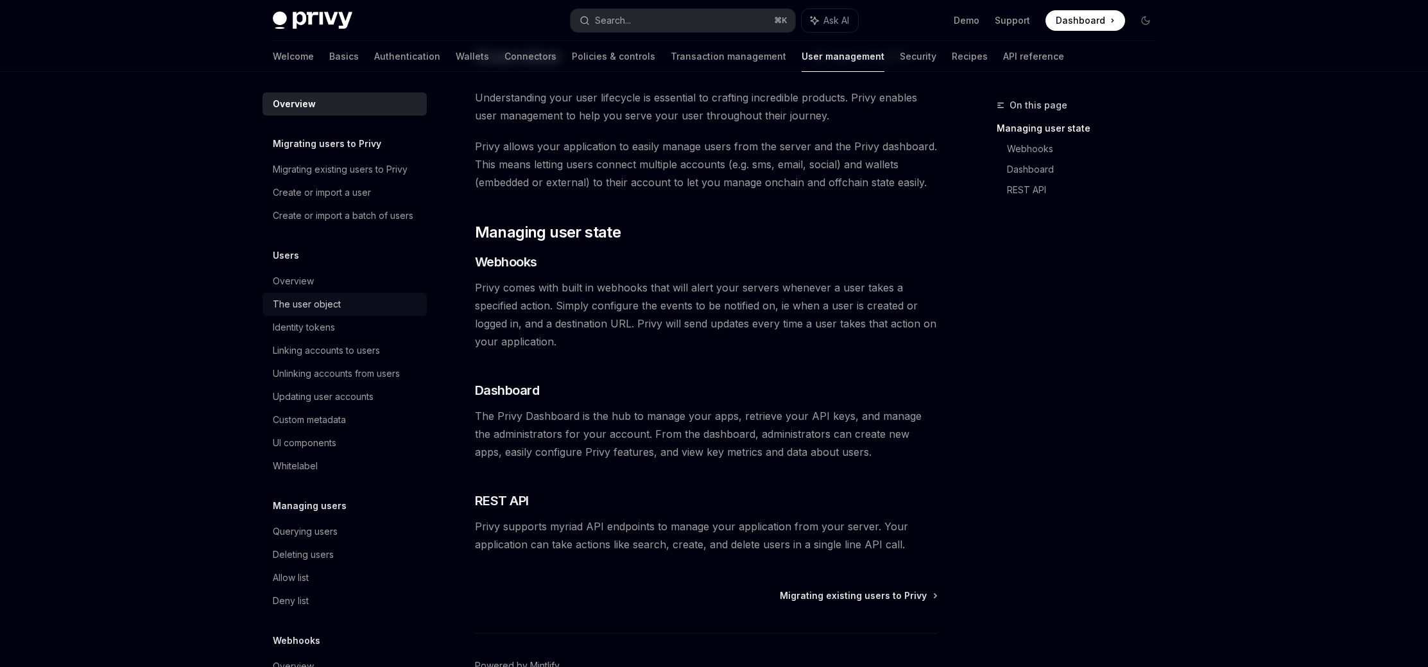
click at [362, 312] on div "The user object" at bounding box center [346, 304] width 146 height 15
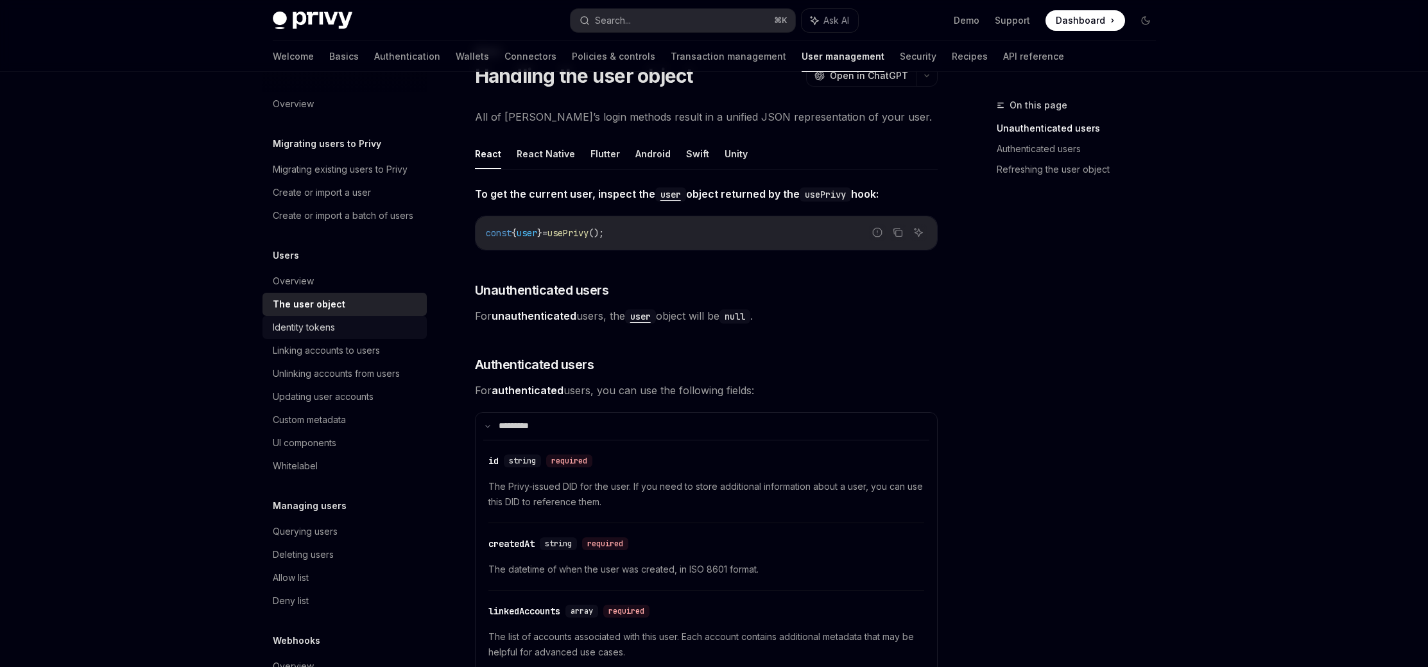
click at [345, 335] on div "Identity tokens" at bounding box center [346, 327] width 146 height 15
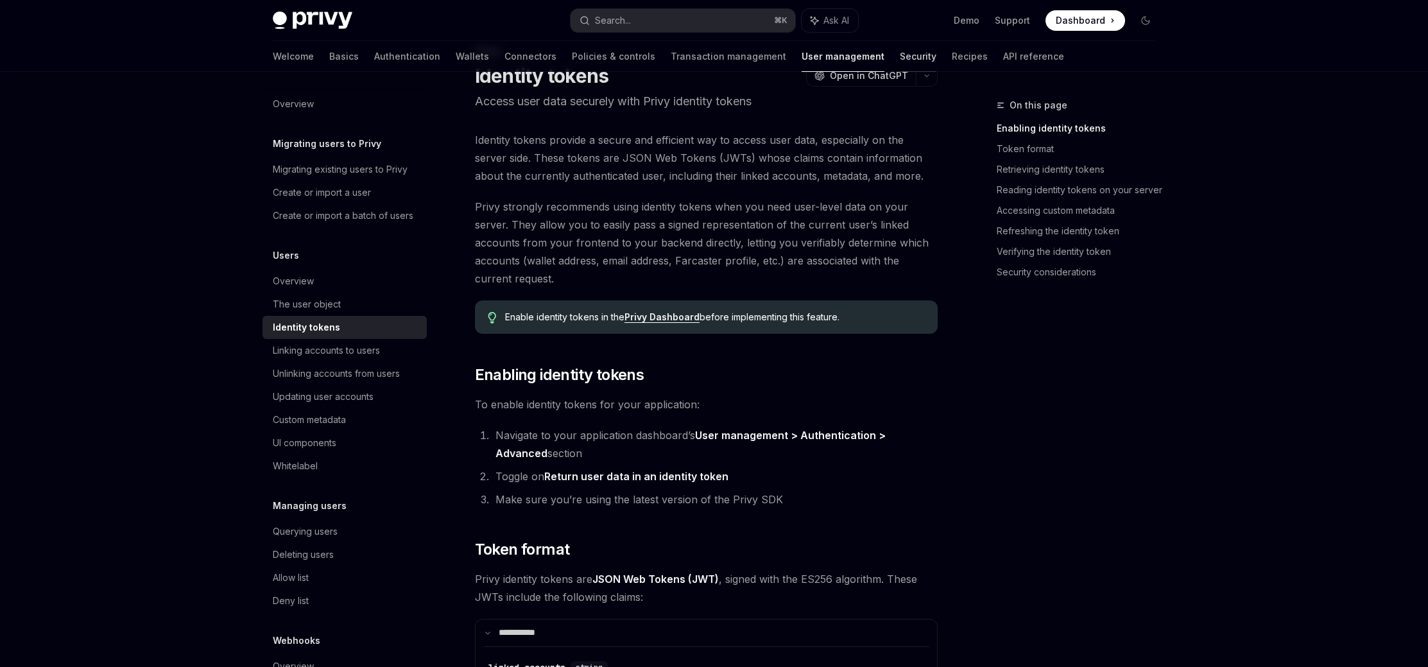
click at [900, 63] on link "Security" at bounding box center [918, 56] width 37 height 31
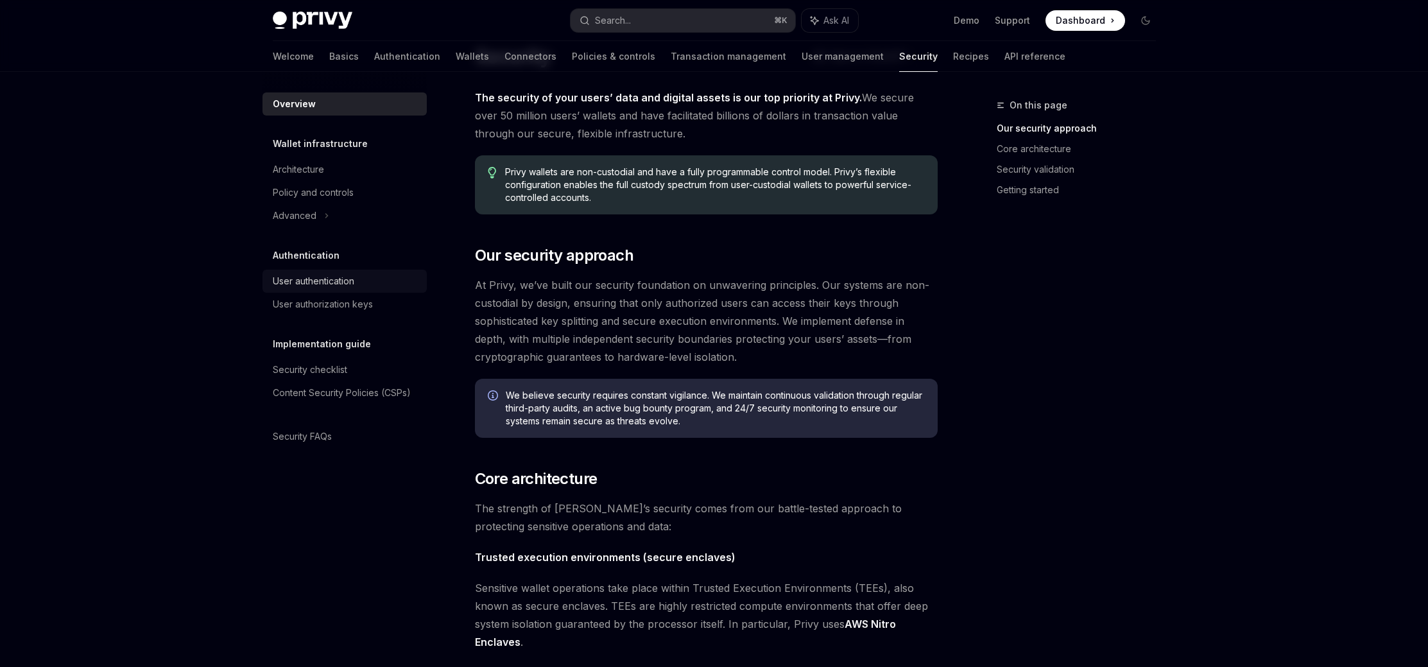
click at [318, 284] on div "User authentication" at bounding box center [314, 280] width 82 height 15
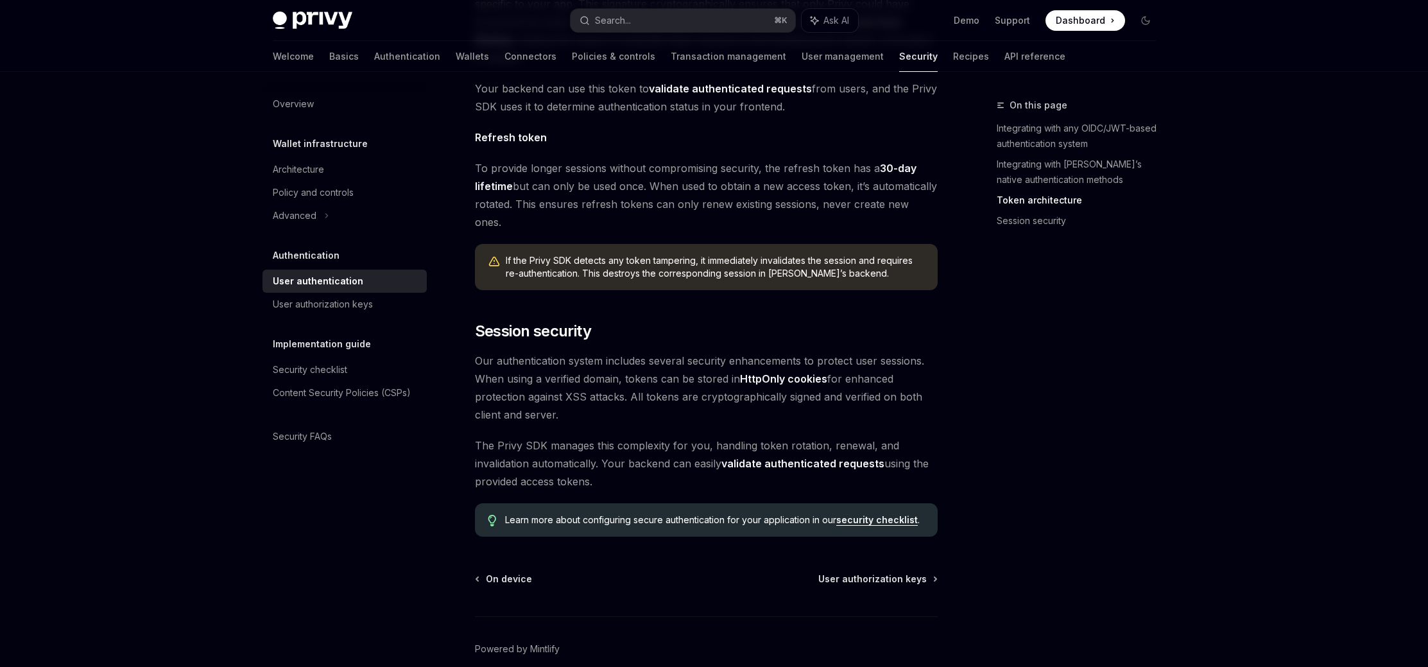
scroll to position [906, 0]
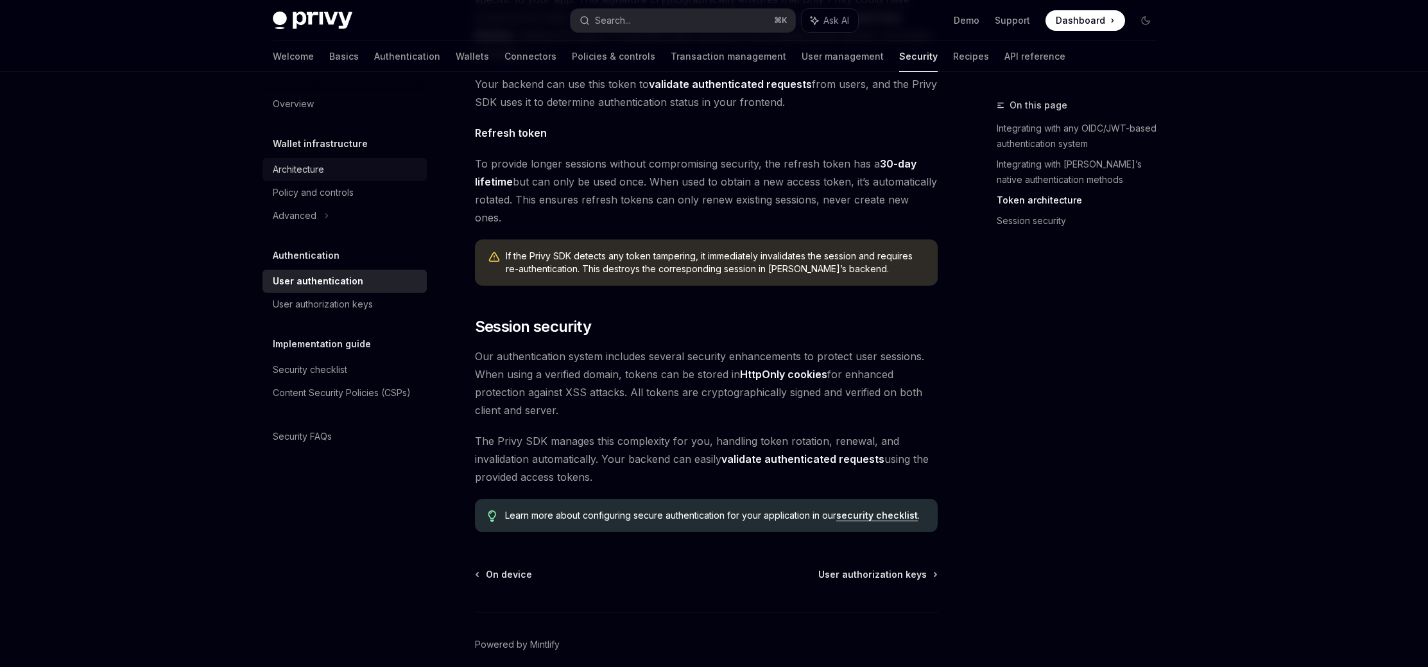
click at [333, 166] on div "Architecture" at bounding box center [346, 169] width 146 height 15
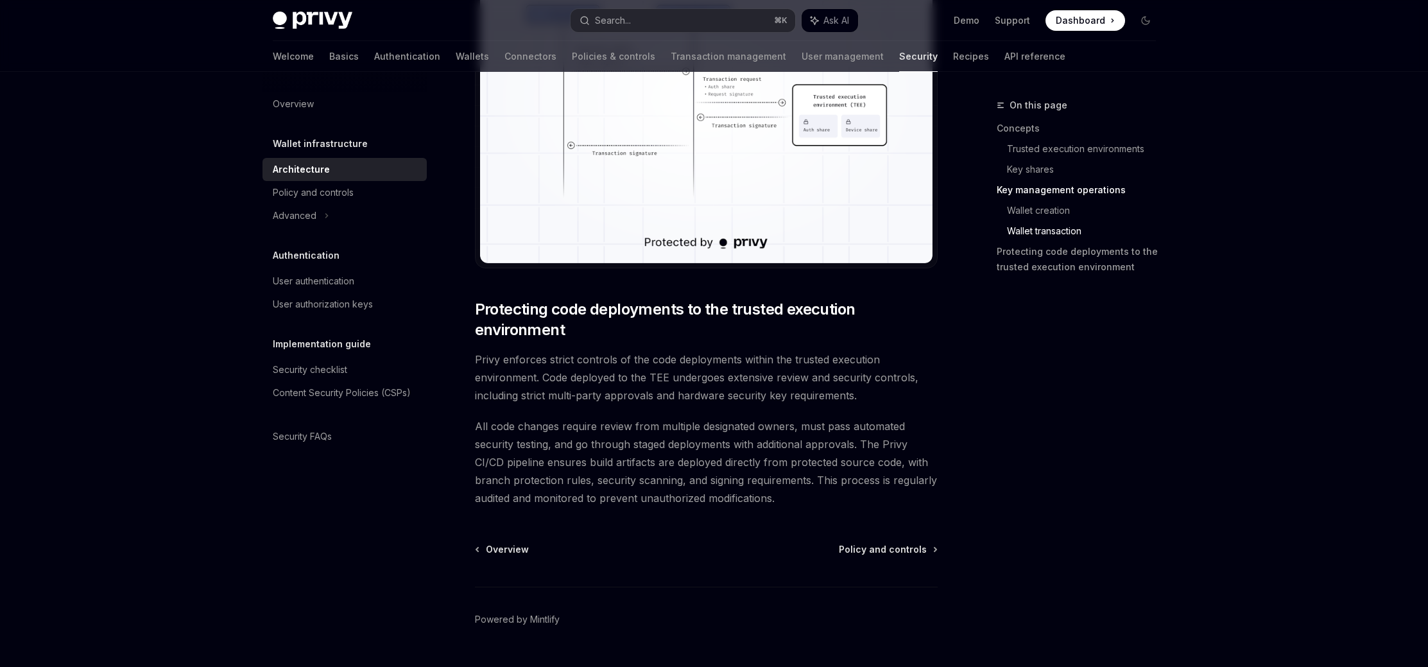
scroll to position [2559, 0]
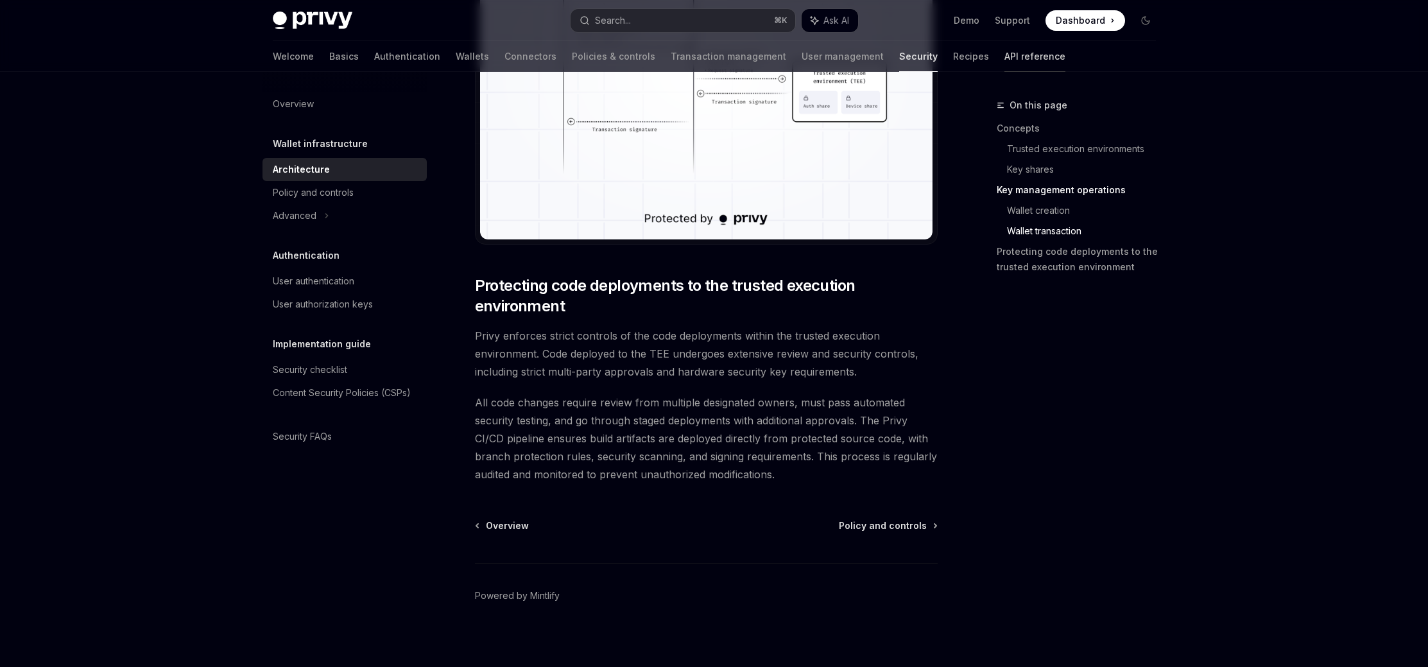
click at [1005, 56] on link "API reference" at bounding box center [1035, 56] width 61 height 31
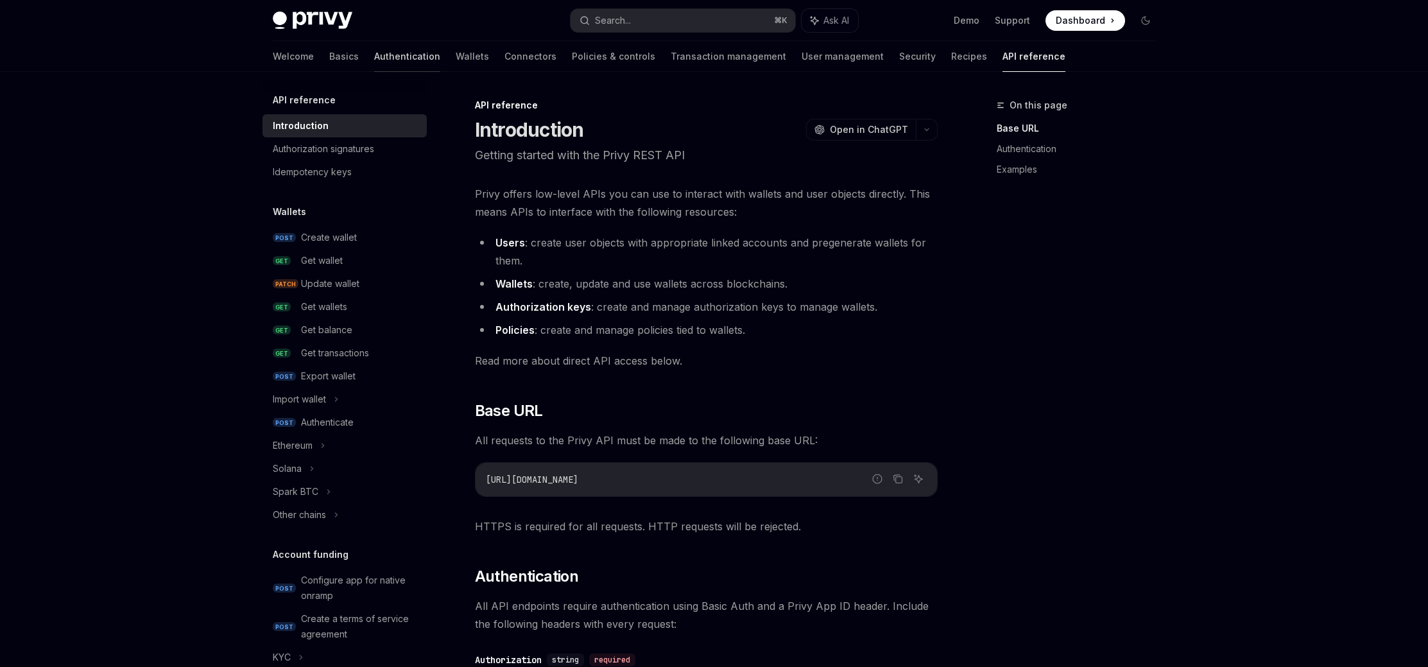
click at [374, 59] on link "Authentication" at bounding box center [407, 56] width 66 height 31
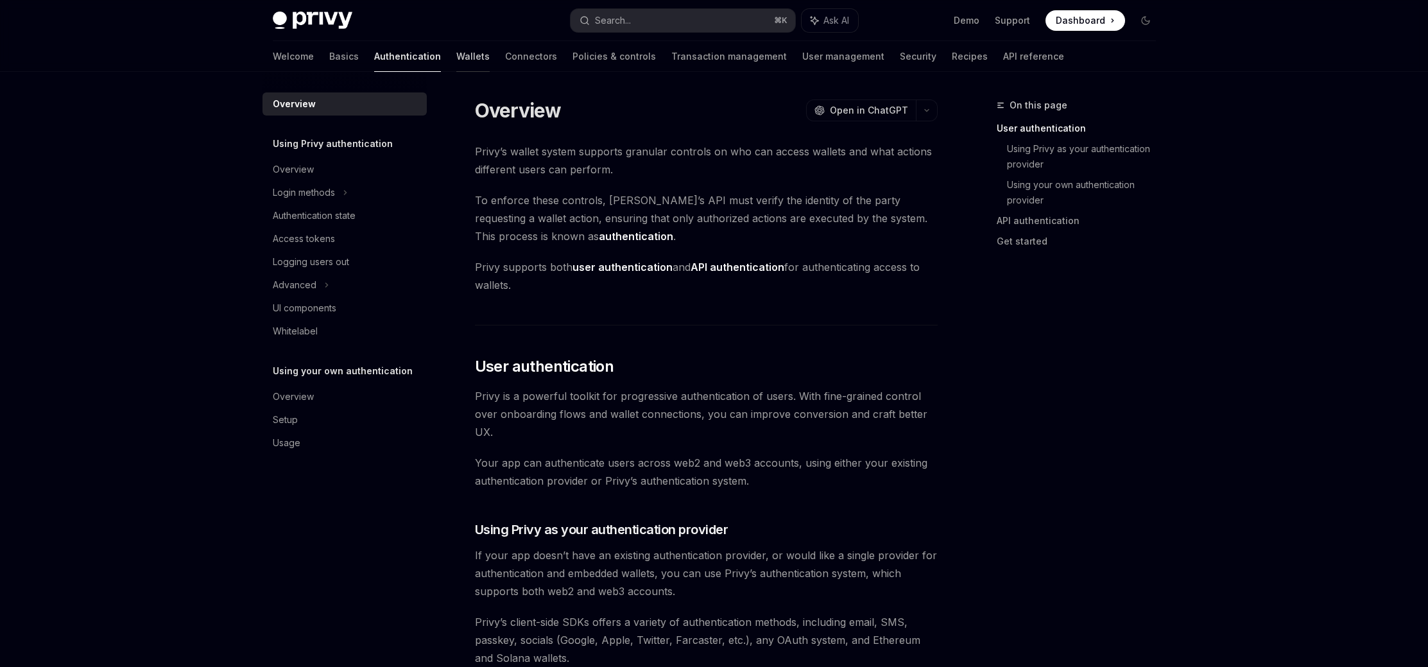
click at [456, 54] on link "Wallets" at bounding box center [472, 56] width 33 height 31
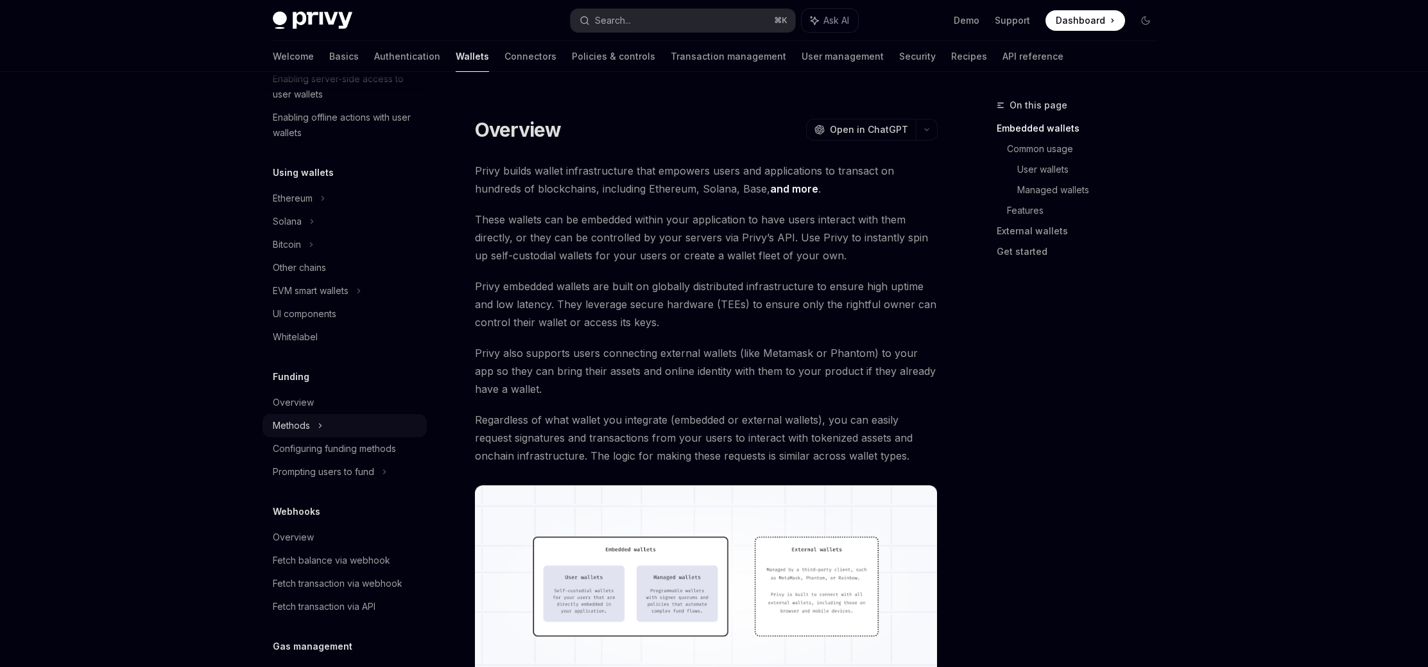
scroll to position [225, 0]
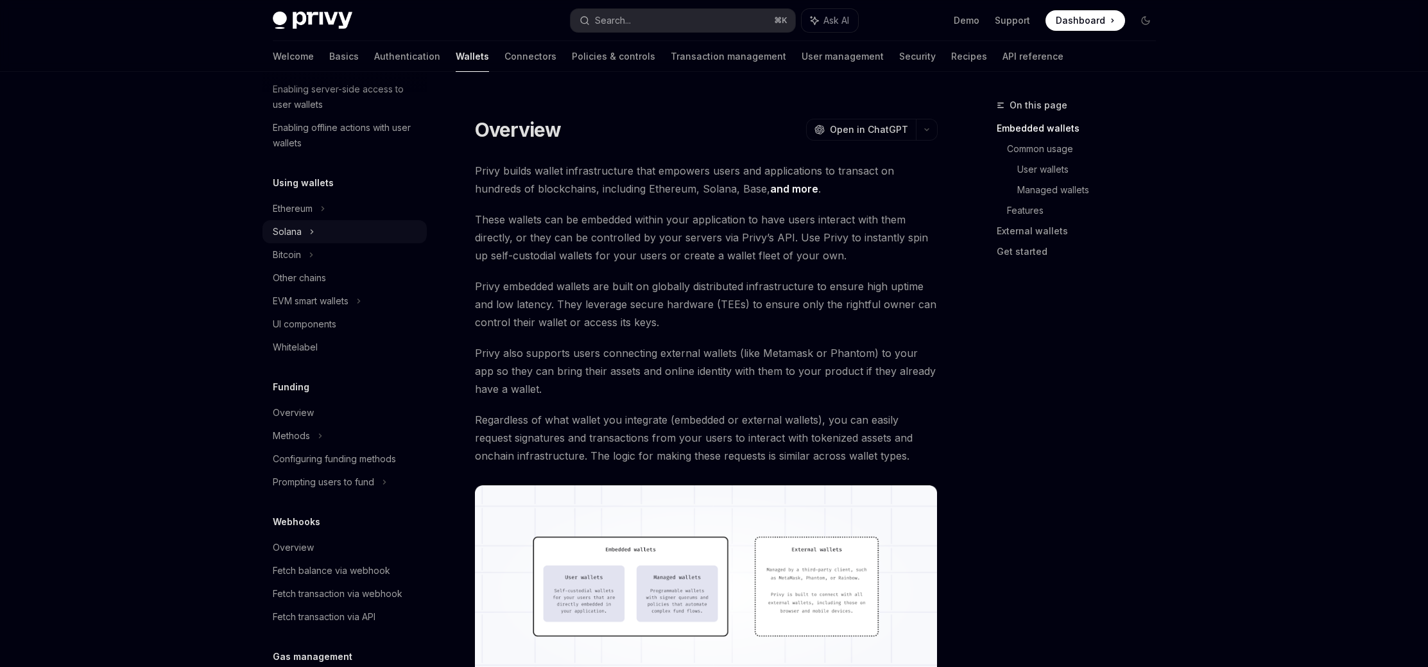
click at [283, 225] on div "Solana" at bounding box center [287, 231] width 29 height 15
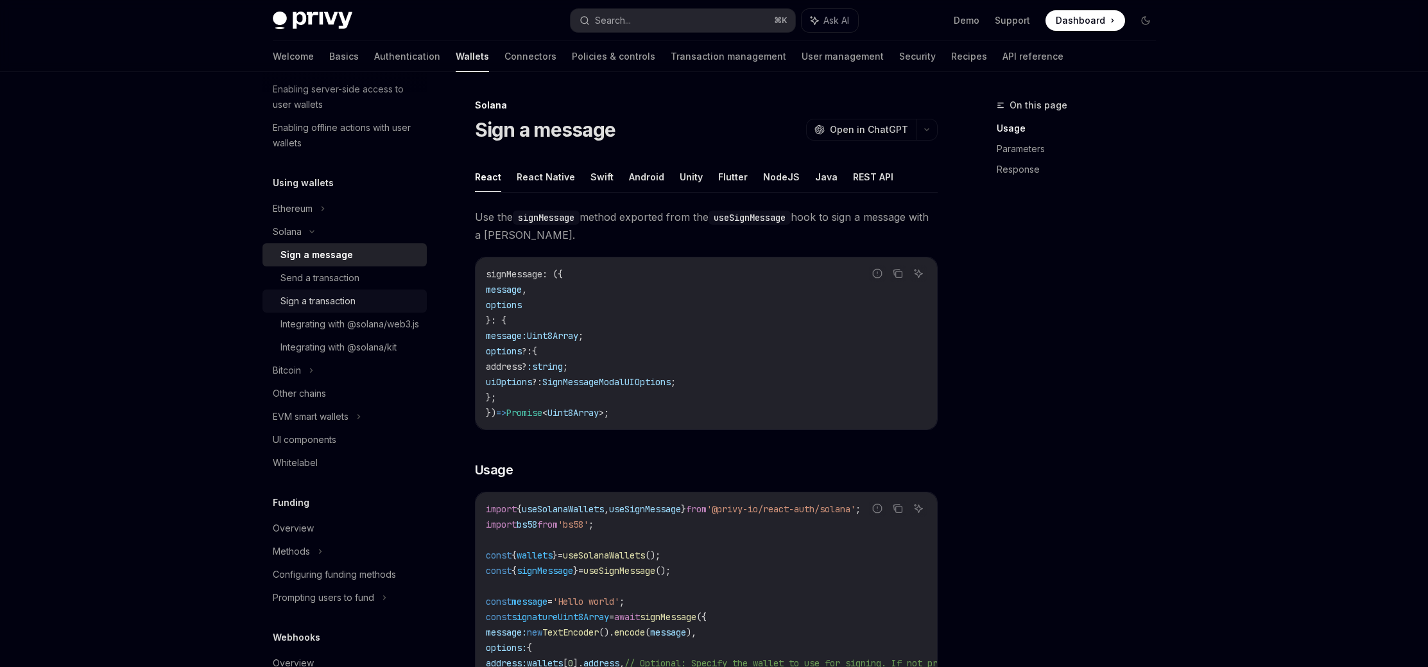
click at [340, 303] on div "Sign a transaction" at bounding box center [318, 300] width 75 height 15
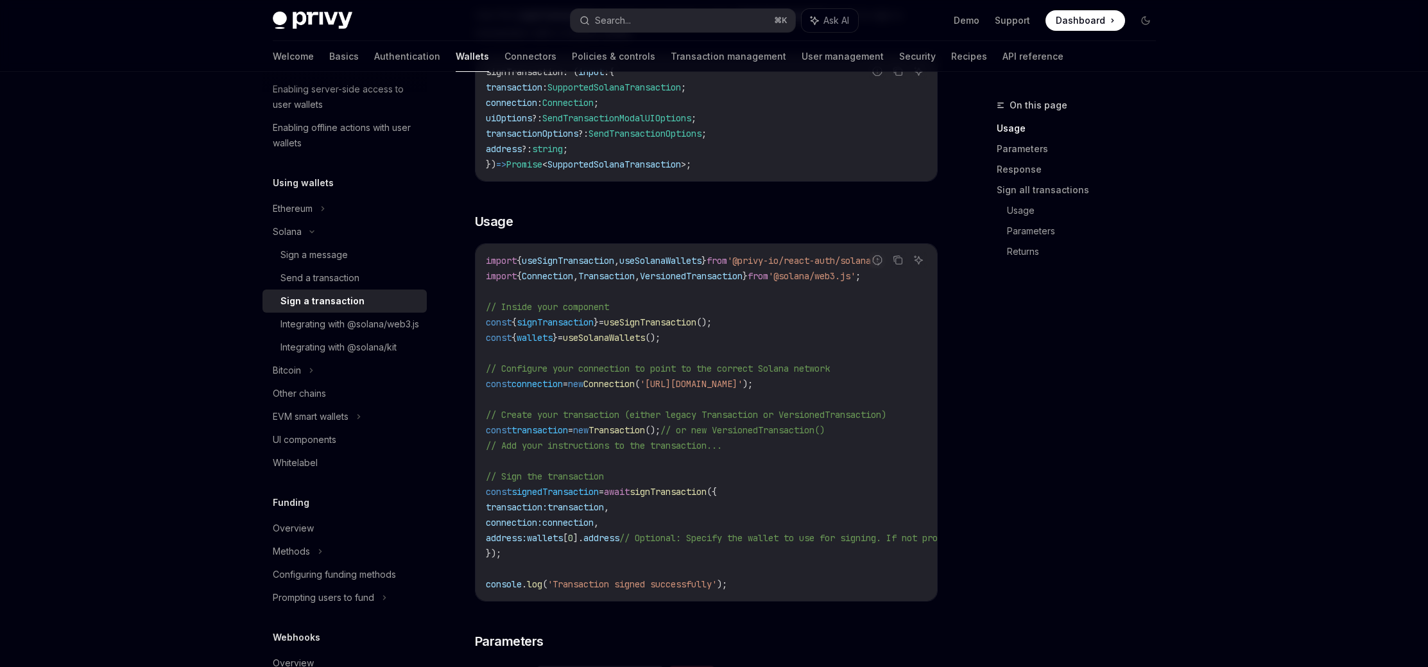
scroll to position [270, 0]
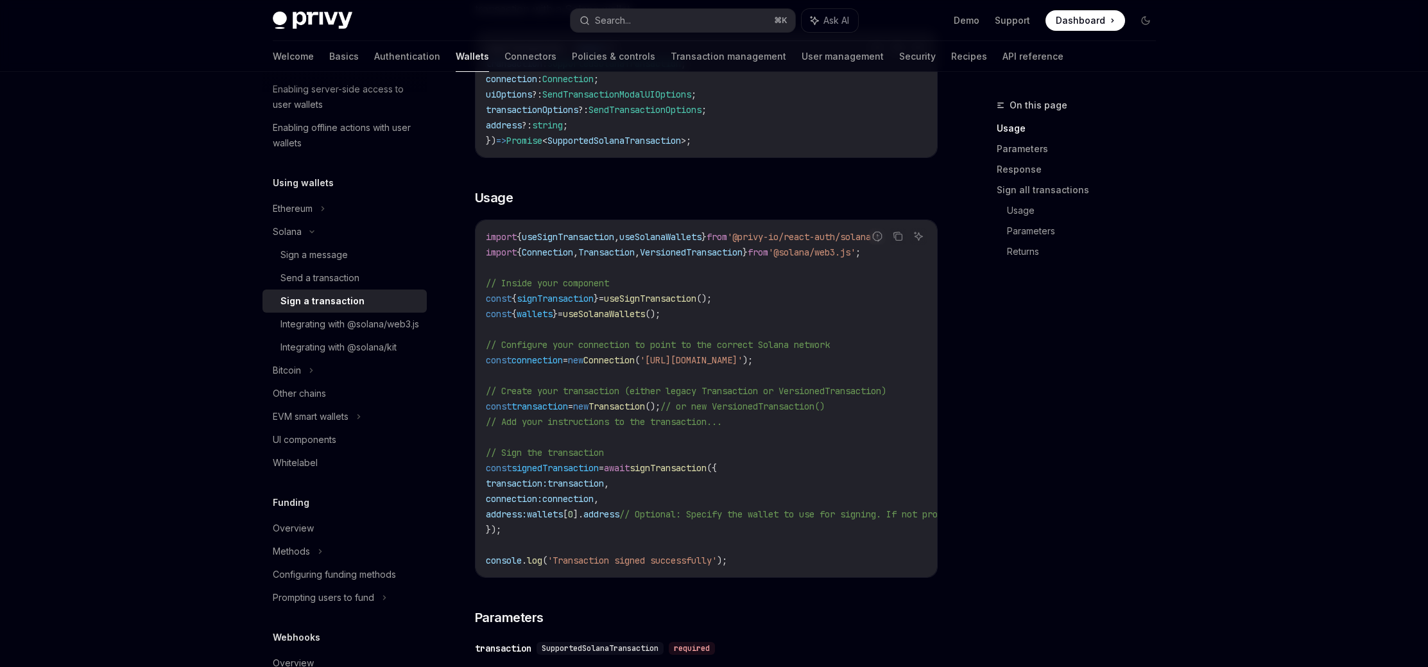
click at [1032, 517] on div "On this page Usage Parameters Response Sign all transactions Usage Parameters R…" at bounding box center [1068, 382] width 195 height 569
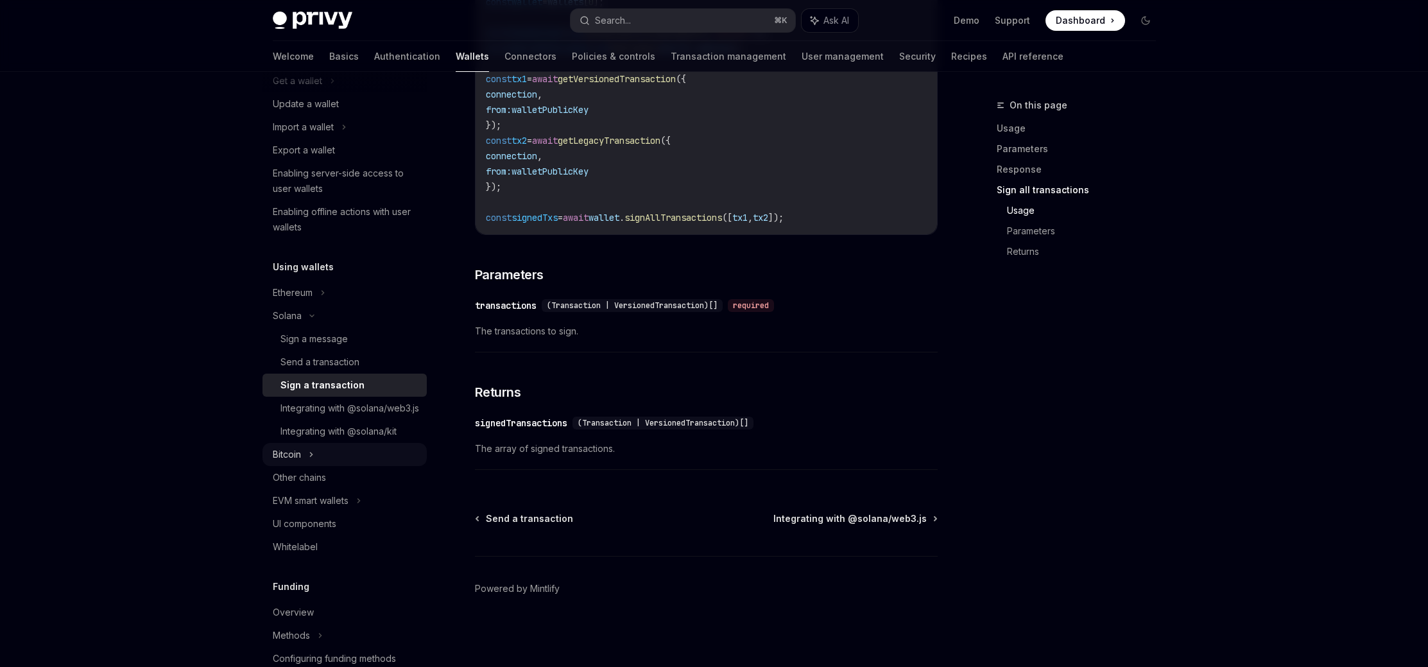
scroll to position [146, 0]
click at [329, 481] on div "Other chains" at bounding box center [346, 472] width 146 height 15
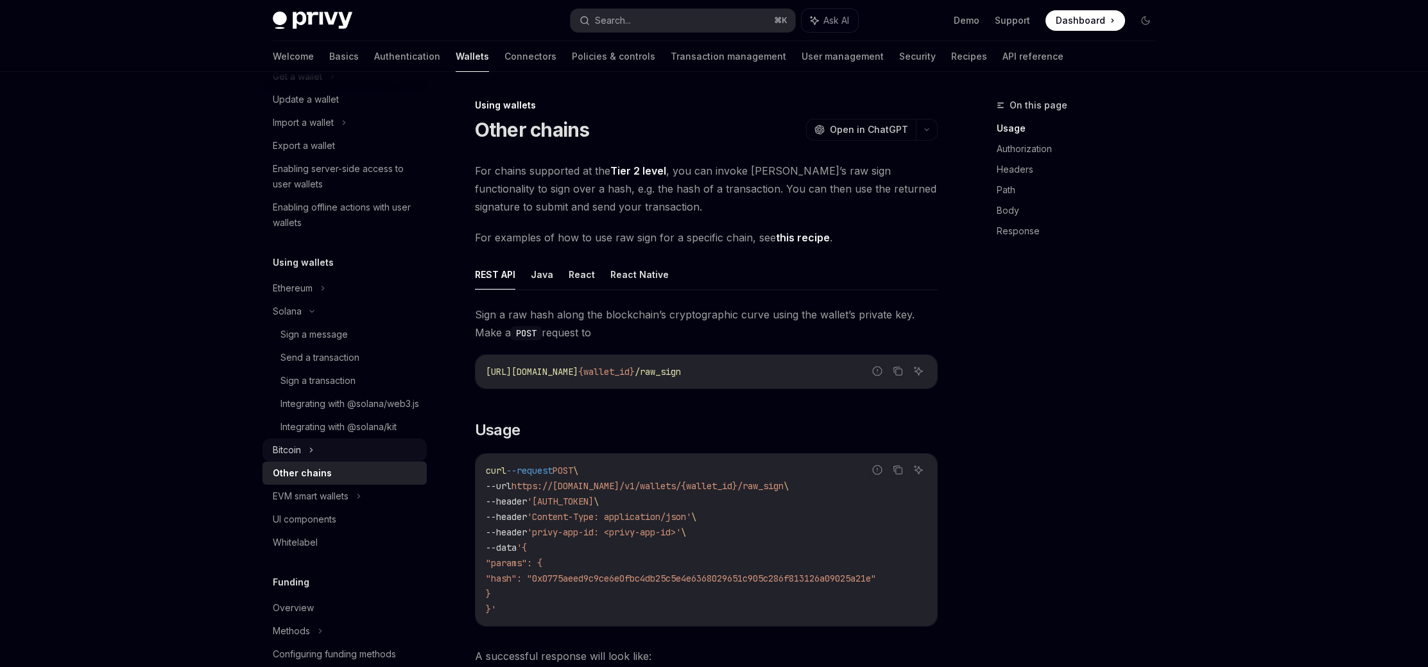
click at [328, 462] on div "Bitcoin" at bounding box center [345, 449] width 164 height 23
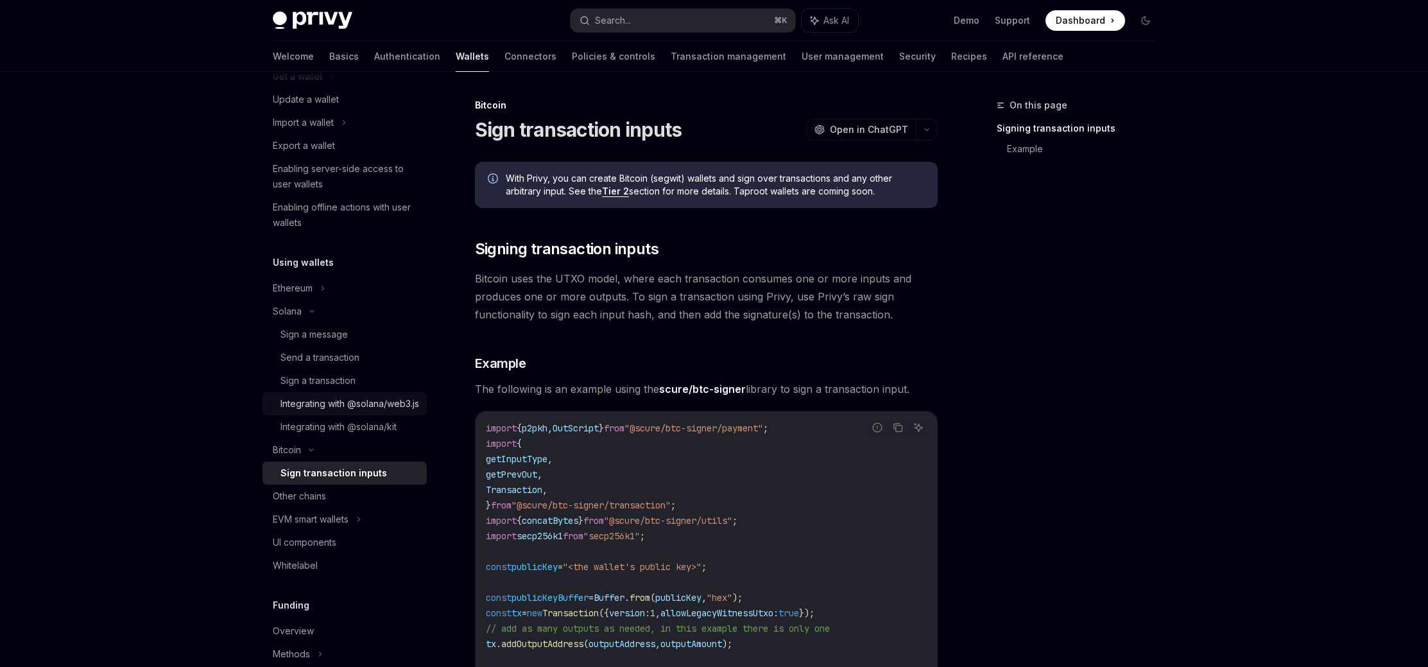
click at [322, 411] on div "Integrating with @solana/web3.js" at bounding box center [350, 403] width 139 height 15
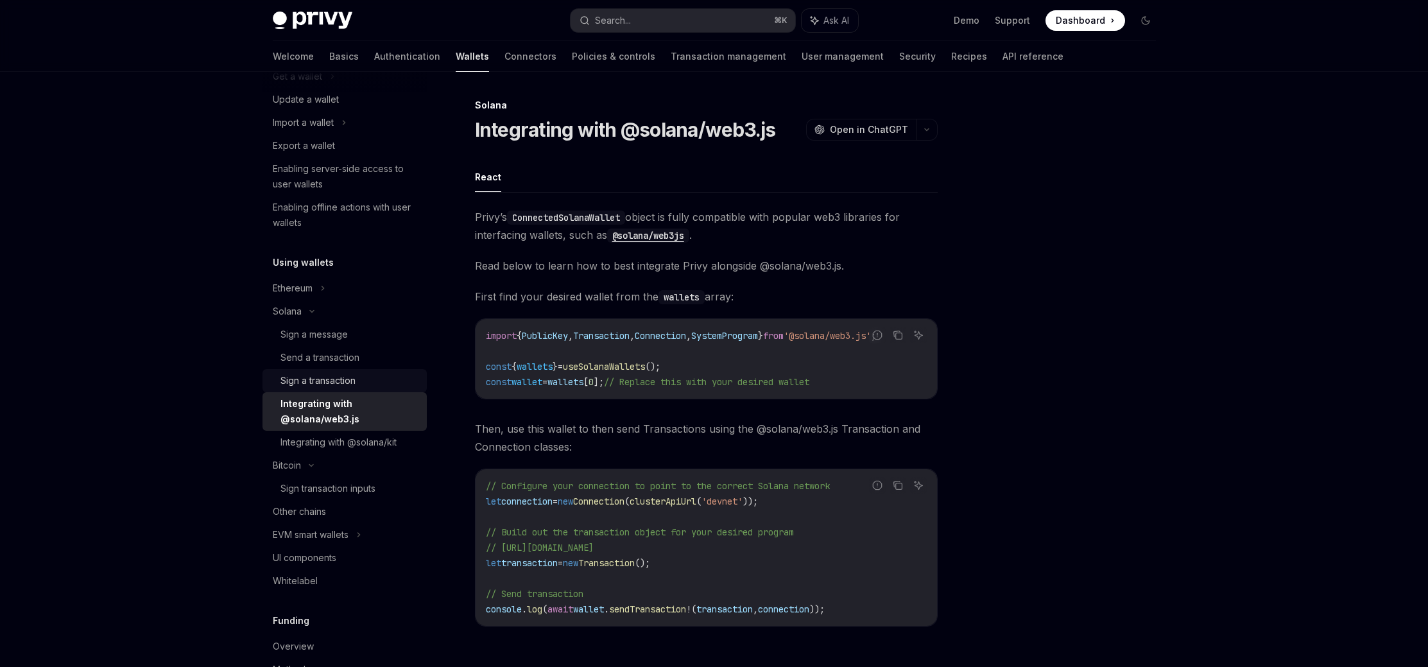
click at [328, 383] on div "Sign a transaction" at bounding box center [318, 380] width 75 height 15
type textarea "*"
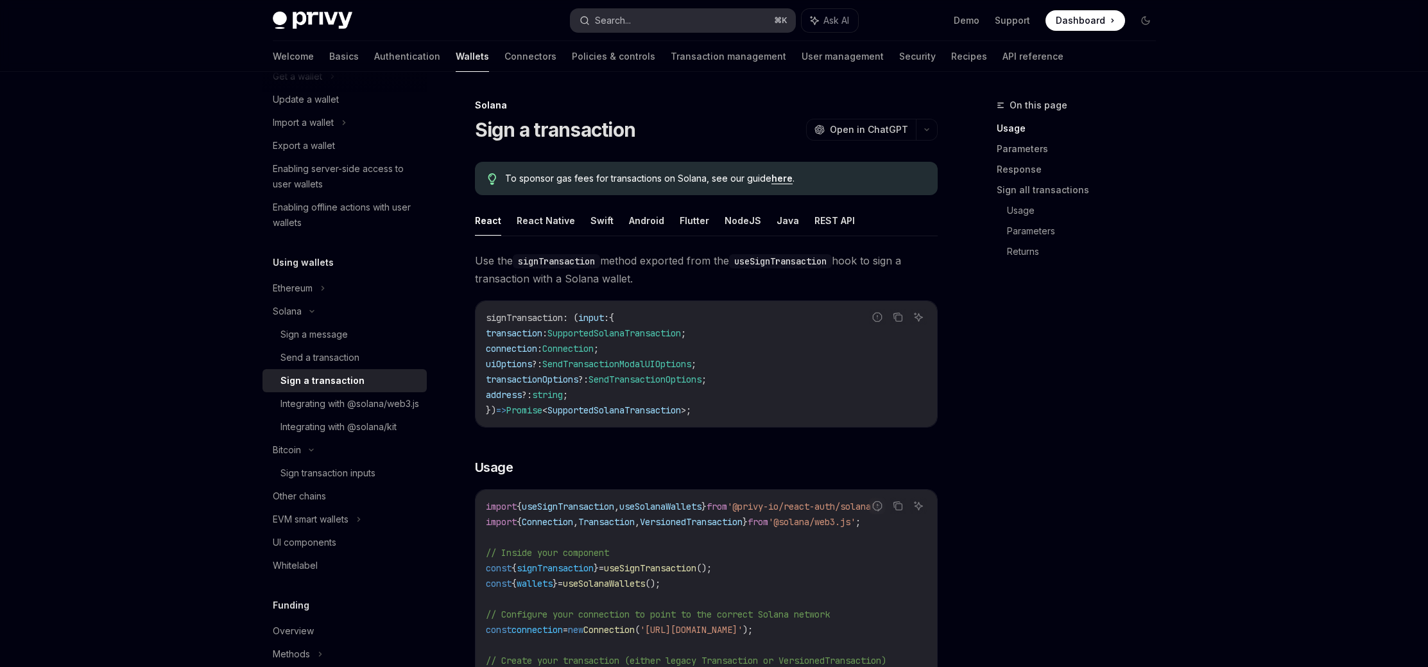
click at [662, 26] on button "Search... ⌘ K" at bounding box center [683, 20] width 225 height 23
